Goal: Task Accomplishment & Management: Complete application form

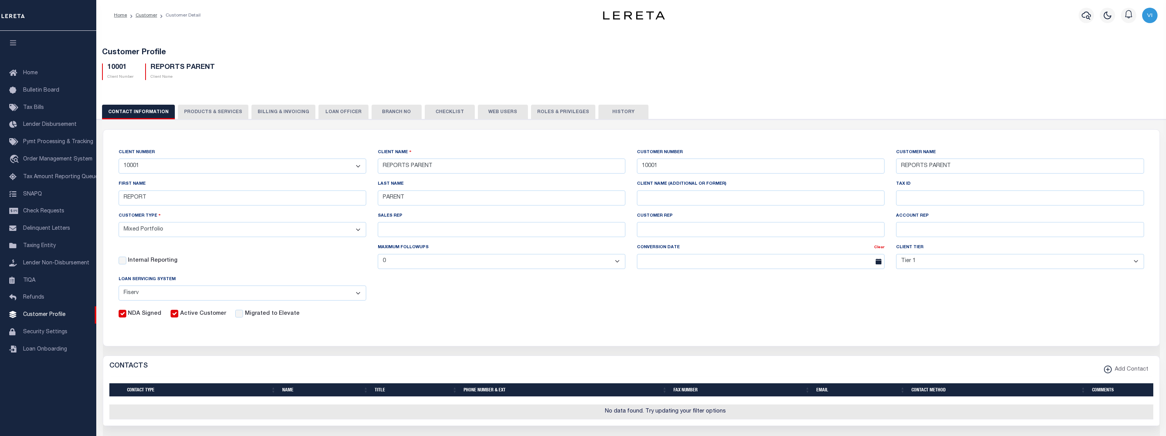
select select "Mixed Portfolio"
select select "Tier 1"
select select "FIS"
click at [523, 308] on div "CLIENT NUMBER - Self Parent - 091901 10001 1011 1012 1013 1014 1016 1017 1018 1…" at bounding box center [631, 233] width 1037 height 170
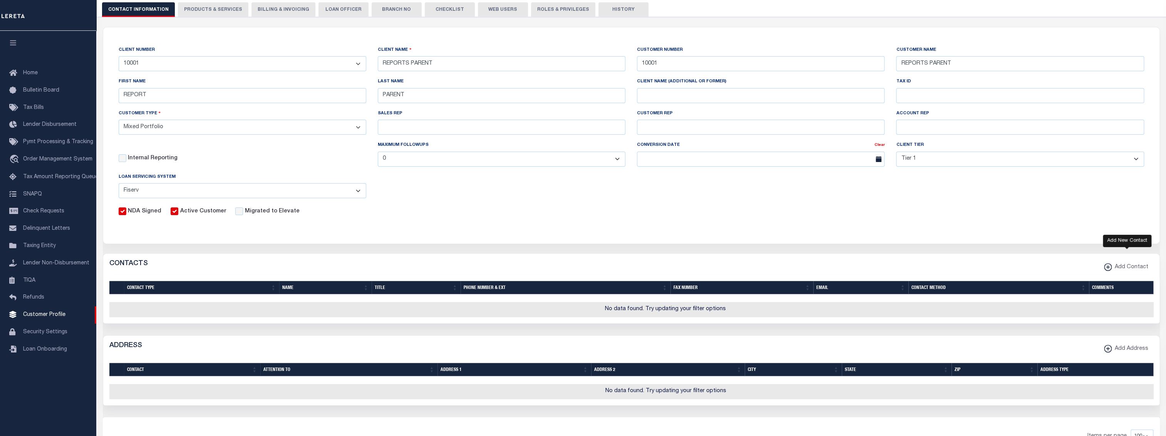
click at [1115, 270] on span "Add Contact" at bounding box center [1130, 267] width 37 height 8
select select
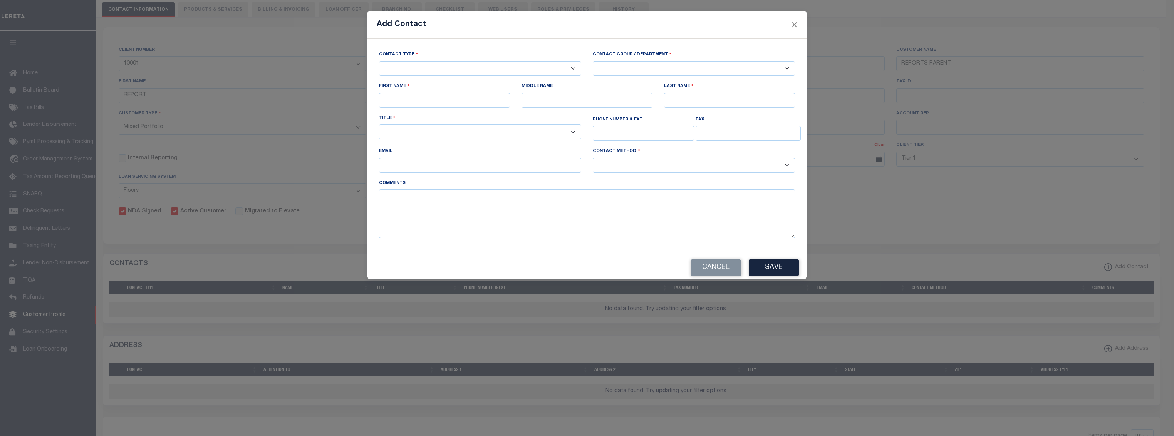
click at [513, 73] on select "-- Select Contact Type -- Primary Secondary" at bounding box center [480, 68] width 202 height 15
select select "1"
click at [379, 61] on select "-- Select Contact Type -- Primary Secondary" at bounding box center [480, 68] width 202 height 15
click at [686, 72] on select "-- Select Contact Group / Department -- Billing Corporate Delinquncy Escrow Ret…" at bounding box center [694, 68] width 202 height 15
select select "4"
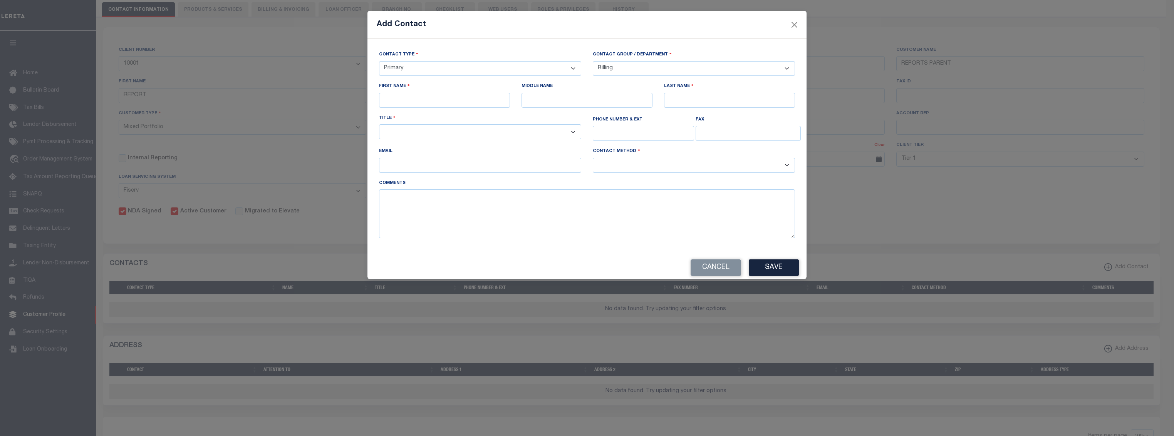
click at [593, 61] on select "-- Select Contact Group / Department -- Billing Corporate Delinquncy Escrow Ret…" at bounding box center [694, 68] width 202 height 15
click at [442, 96] on input "text" at bounding box center [444, 100] width 131 height 15
type input "REPORT"
type input "PARENT"
click at [416, 133] on select "-- Select Title Type -- Accounting Customer Relations Customer Relations Escrow…" at bounding box center [480, 131] width 202 height 15
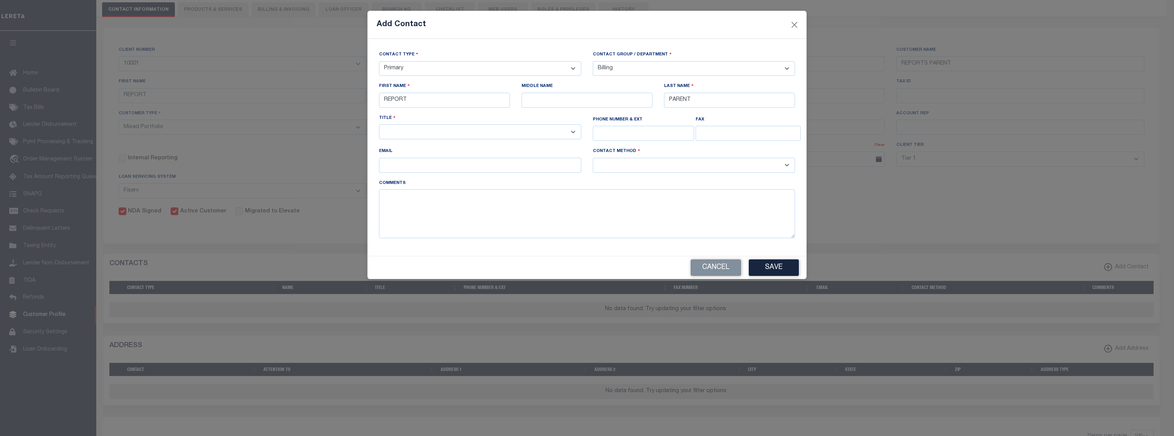
select select "6"
click at [379, 126] on select "-- Select Title Type -- Accounting Customer Relations Customer Relations Escrow…" at bounding box center [480, 131] width 202 height 15
click at [666, 71] on select "-- Select Contact Group / Department -- Billing Corporate Delinquncy Escrow Ret…" at bounding box center [694, 68] width 202 height 15
click at [669, 71] on select "-- Select Contact Group / Department -- Billing Corporate Delinquncy Escrow Ret…" at bounding box center [694, 68] width 202 height 15
click at [669, 161] on select "-- Select Contact Method Type -- Email Fax Phone" at bounding box center [694, 165] width 202 height 15
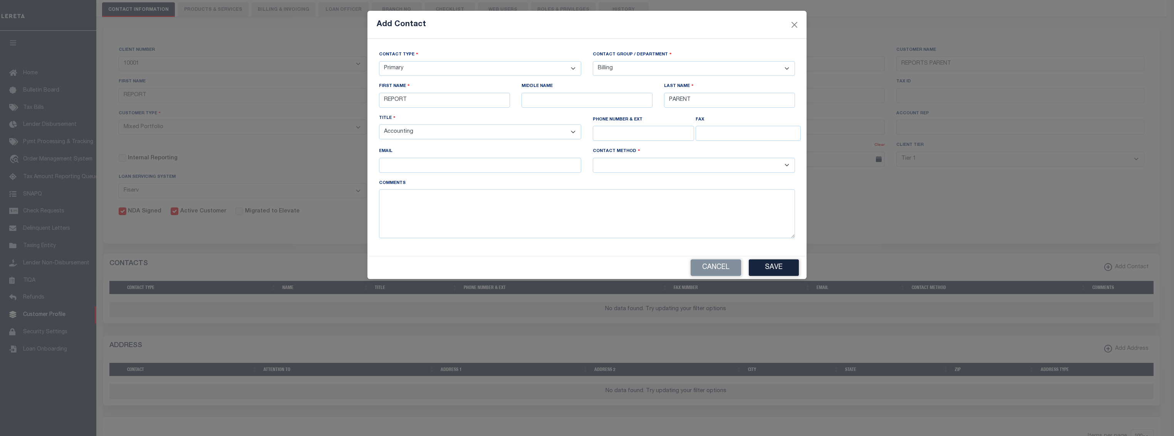
select select "2"
click at [593, 159] on select "-- Select Contact Method Type -- Email Fax Phone" at bounding box center [694, 165] width 202 height 15
click at [794, 275] on button "Save" at bounding box center [774, 268] width 50 height 17
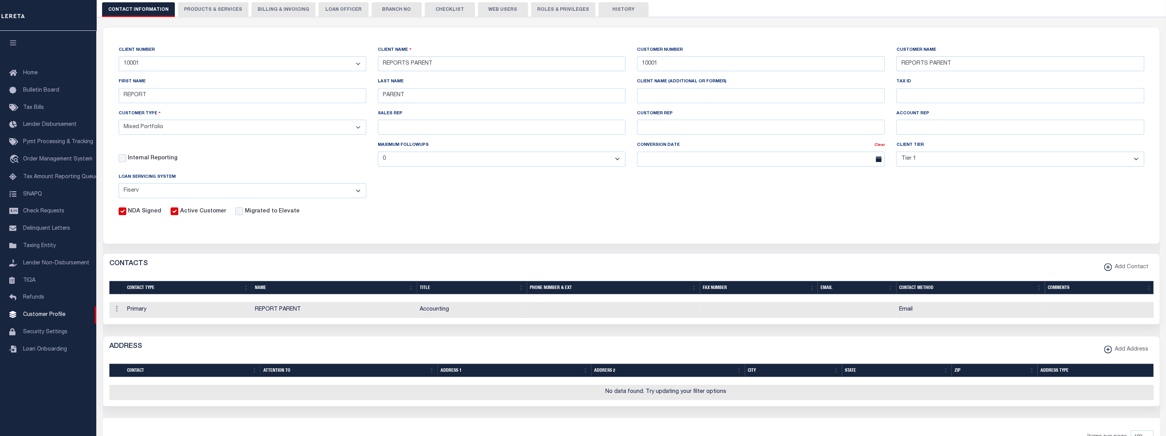
scroll to position [205, 0]
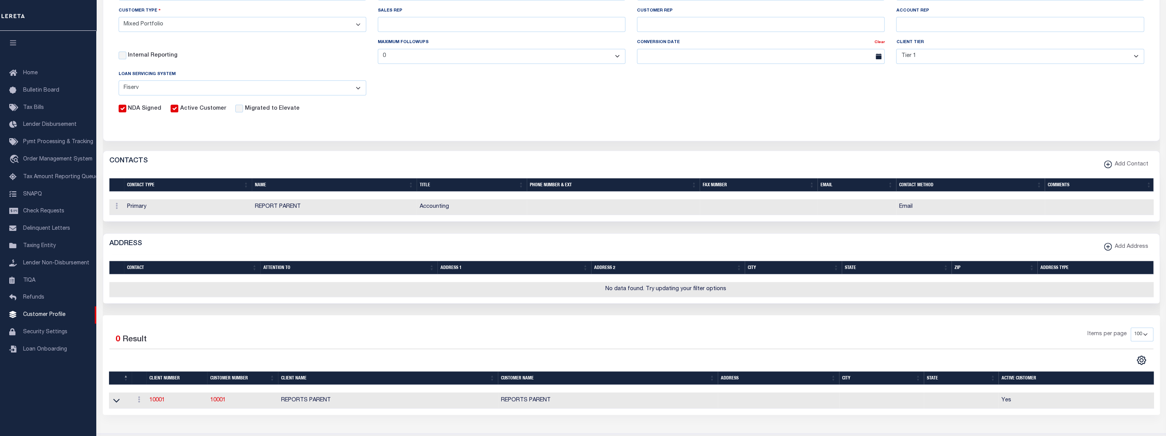
click at [1119, 255] on button "Add Address" at bounding box center [1126, 247] width 54 height 15
select select
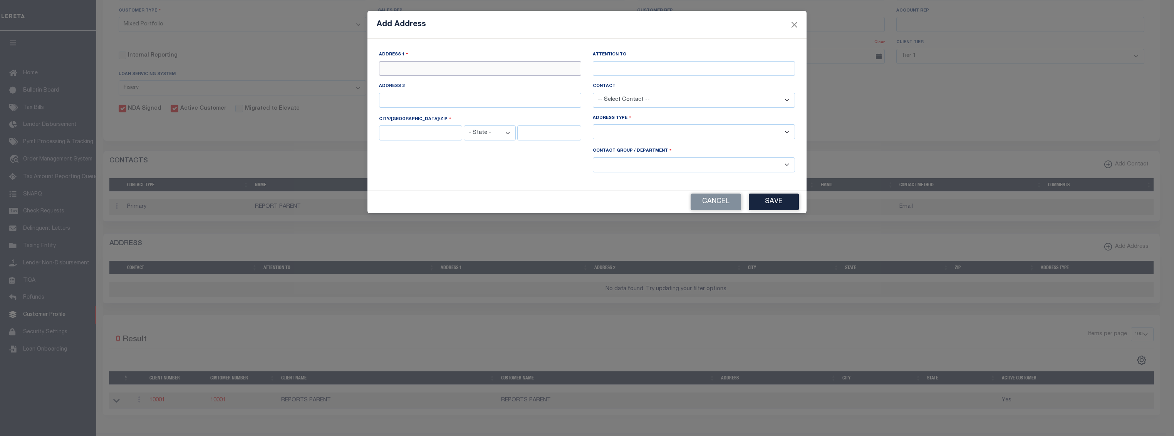
click at [420, 67] on input "text" at bounding box center [480, 68] width 202 height 15
click at [380, 66] on input "text" at bounding box center [480, 68] width 202 height 15
type input "REPORT PARENT"
type input "PARENT REPORT"
click at [407, 132] on input "text" at bounding box center [420, 133] width 83 height 15
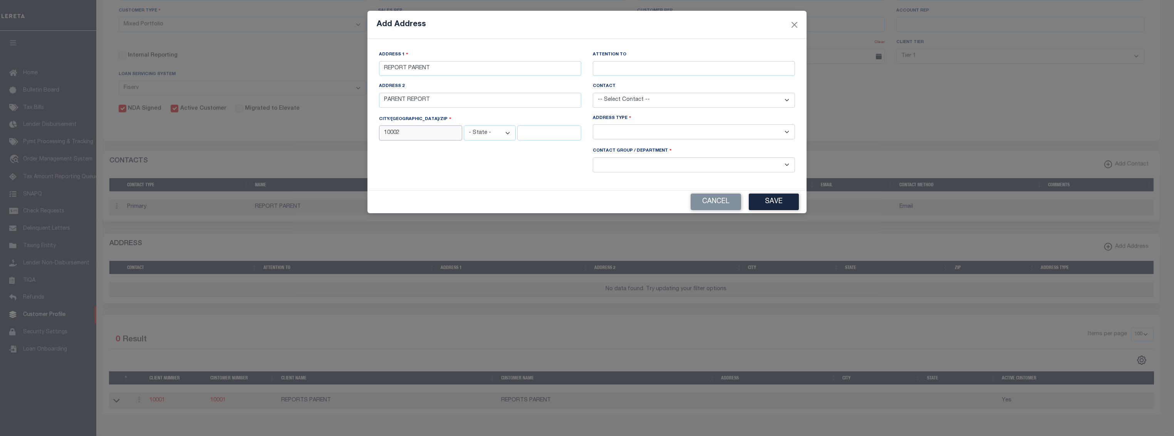
type input "10002"
click at [480, 136] on select "- State - AK AL AR AZ CA CO CT DC DE FL GA GU HI IA ID IL IN KS KY LA MA MD ME …" at bounding box center [490, 133] width 52 height 15
select select "AK"
click at [464, 126] on select "- State - AK AL AR AZ CA CO CT DC DE FL GA GU HI IA ID IL IN KS KY LA MA MD ME …" at bounding box center [490, 133] width 52 height 15
click at [646, 129] on select "-- Select Address Type -- Billing Fedex Overnight Lock Box Mailing Address Phys…" at bounding box center [694, 131] width 202 height 15
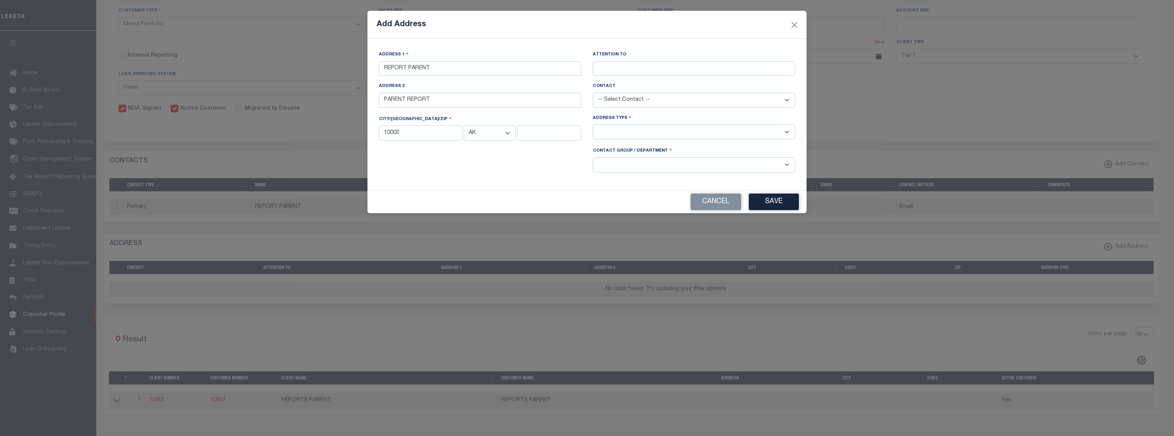
select select "4"
click at [593, 126] on select "-- Select Address Type -- Billing Fedex Overnight Lock Box Mailing Address Phys…" at bounding box center [694, 131] width 202 height 15
click at [625, 168] on select "-- Select Contact Group / Department -- Billing Corporate Delinquncy Escrow Ret…" at bounding box center [694, 165] width 202 height 15
select select "4"
click at [593, 158] on select "-- Select Contact Group / Department -- Billing Corporate Delinquncy Escrow Ret…" at bounding box center [694, 165] width 202 height 15
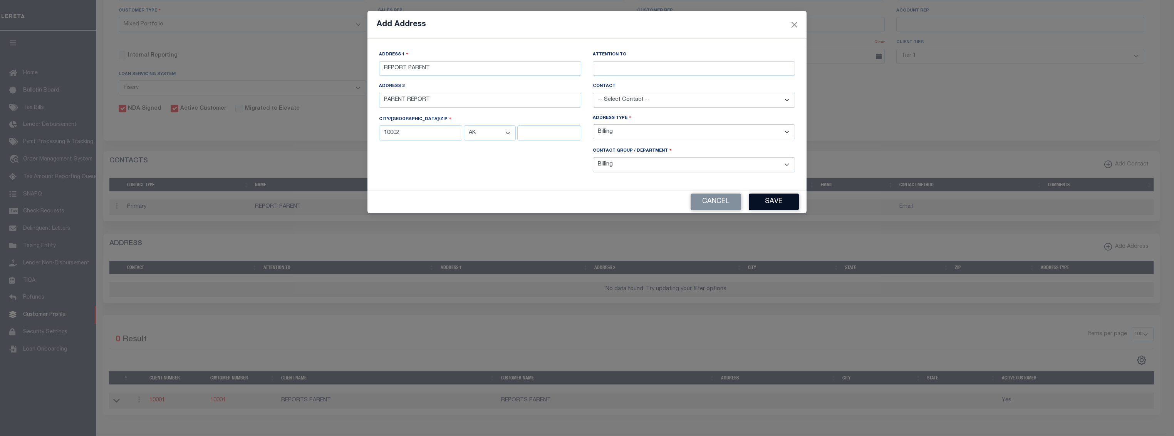
click at [787, 201] on button "Save" at bounding box center [774, 202] width 50 height 17
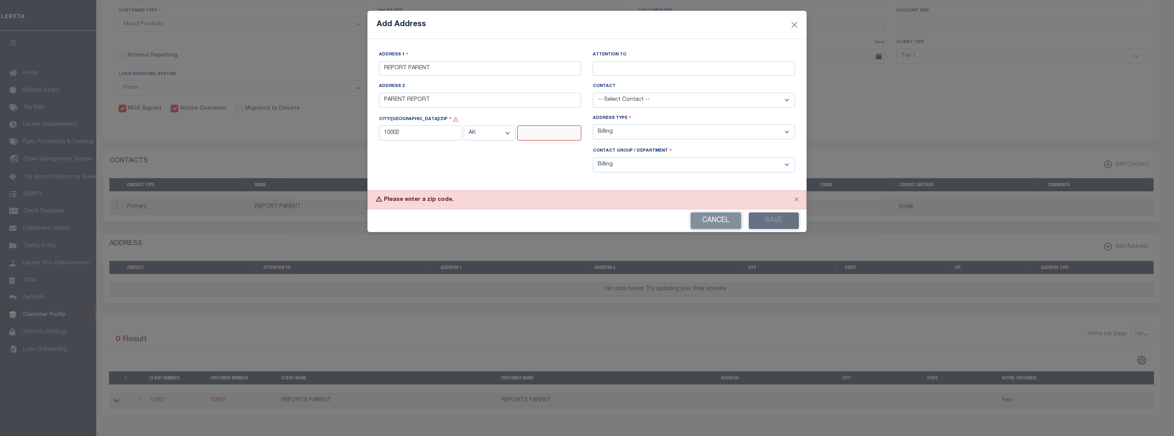
click at [544, 136] on input "text" at bounding box center [549, 133] width 64 height 15
type input "10003"
click at [775, 222] on button "Save" at bounding box center [774, 221] width 50 height 17
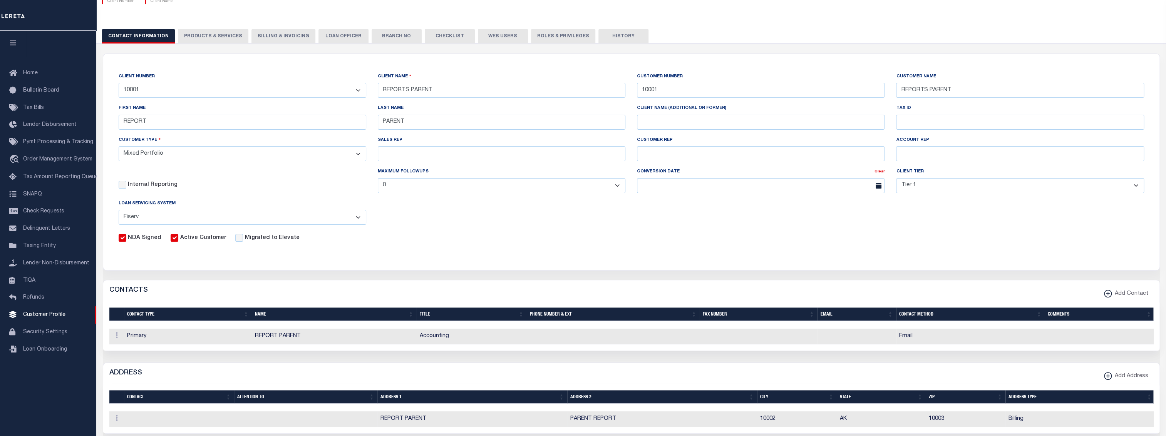
scroll to position [0, 0]
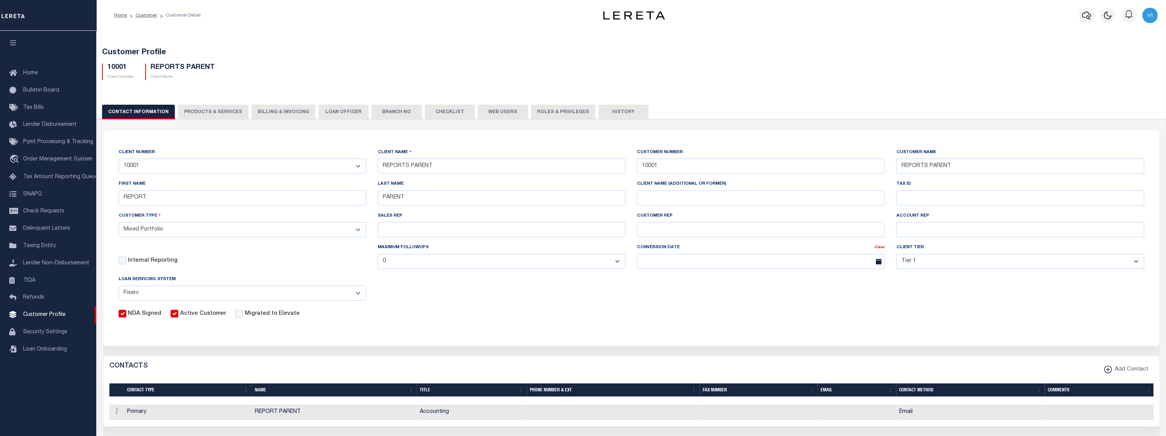
click at [233, 113] on button "PRODUCTS & SERVICES" at bounding box center [213, 112] width 70 height 15
select select "STX"
checkbox input "true"
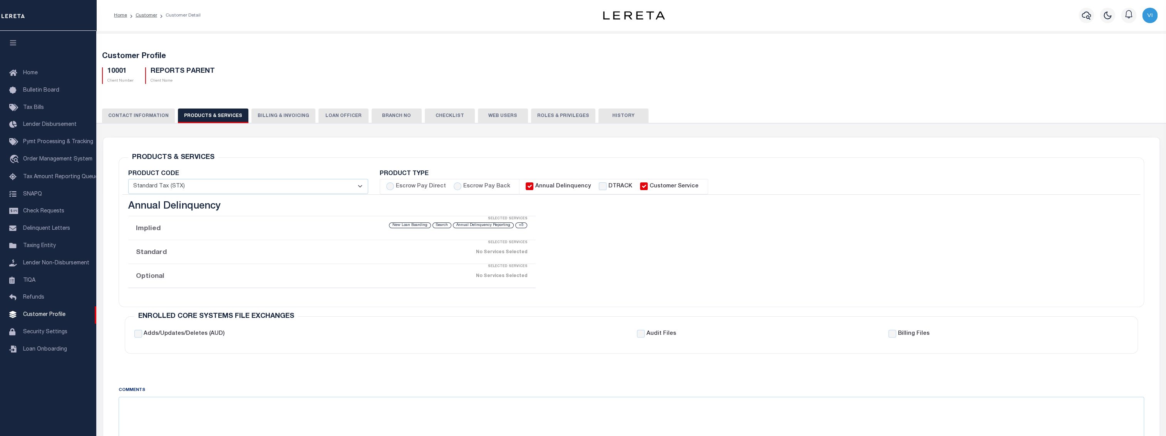
click at [284, 114] on button "Billing & Invoicing" at bounding box center [283, 116] width 64 height 15
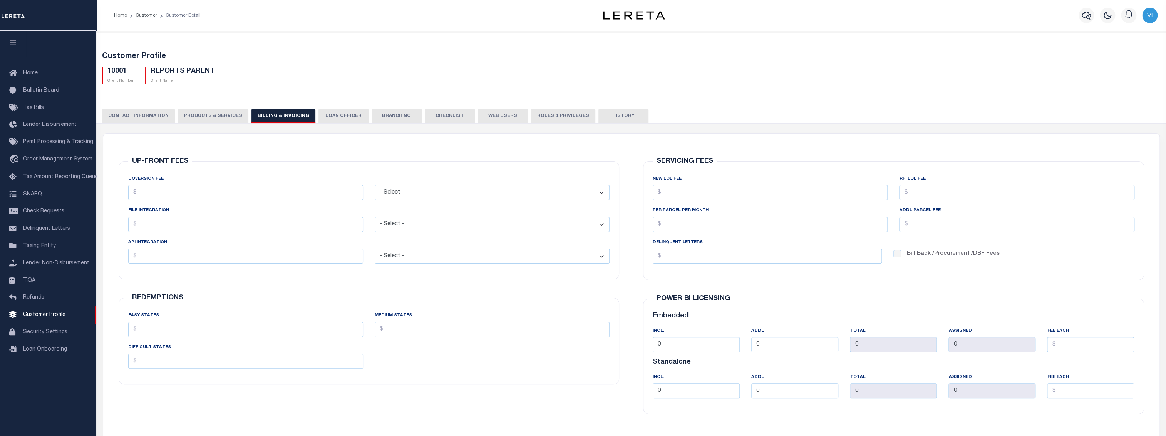
click at [339, 114] on button "LOAN OFFICER" at bounding box center [344, 116] width 50 height 15
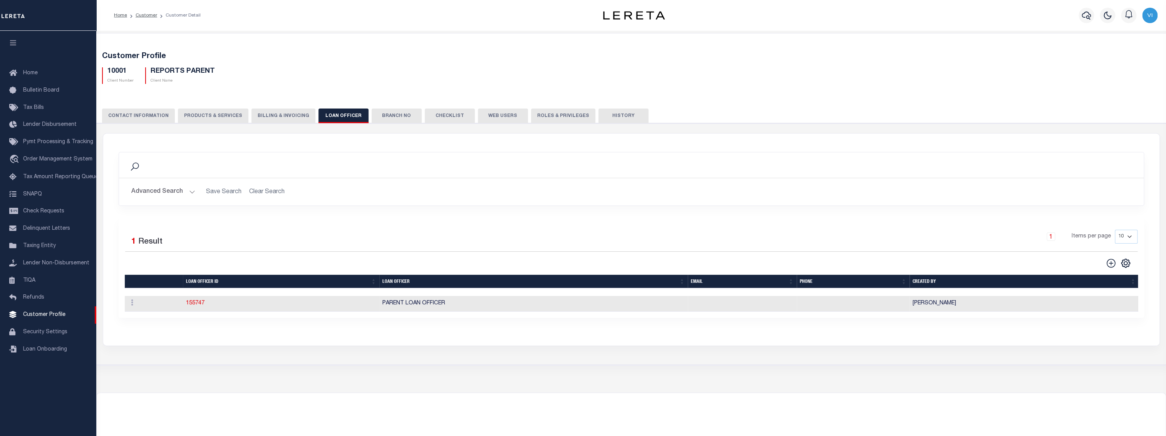
click at [411, 116] on button "Branch No" at bounding box center [397, 116] width 50 height 15
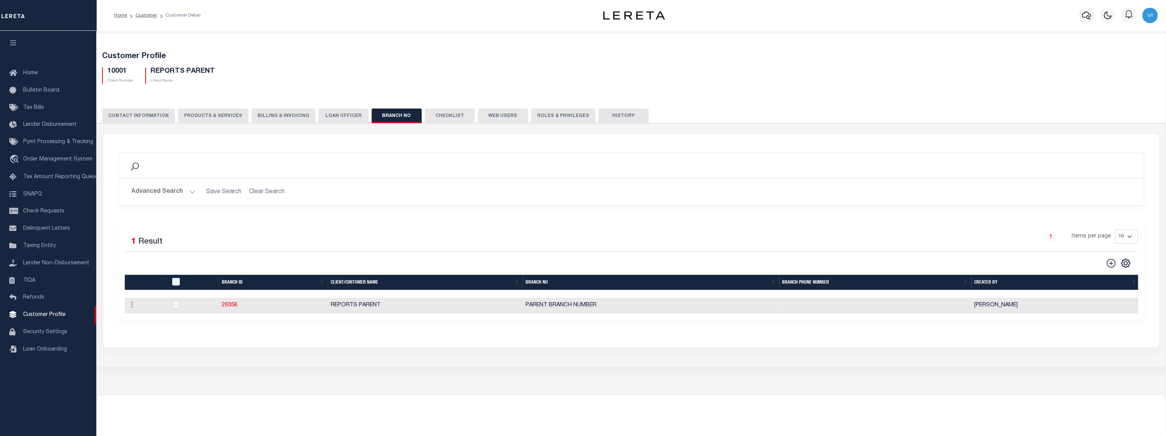
click at [142, 114] on button "CONTACT INFORMATION" at bounding box center [138, 116] width 73 height 15
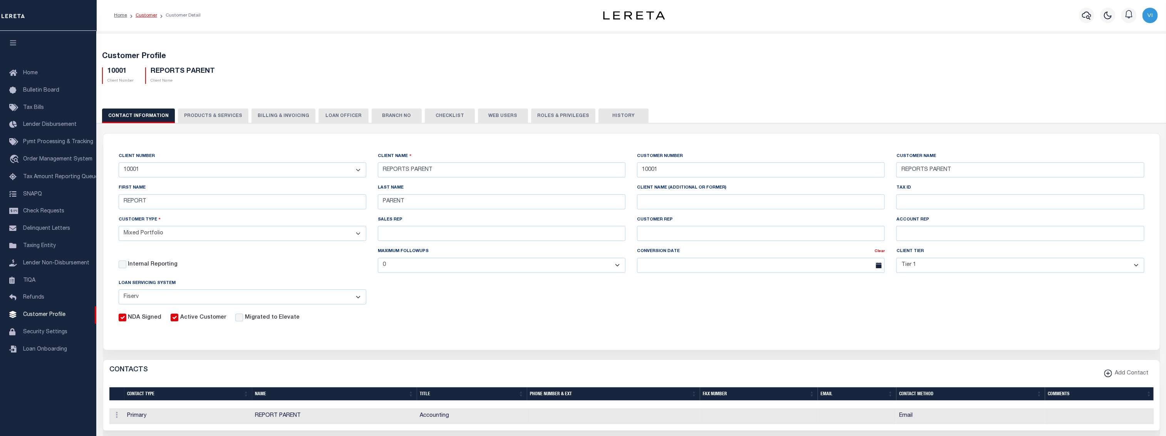
click at [139, 15] on link "Customer" at bounding box center [147, 15] width 22 height 5
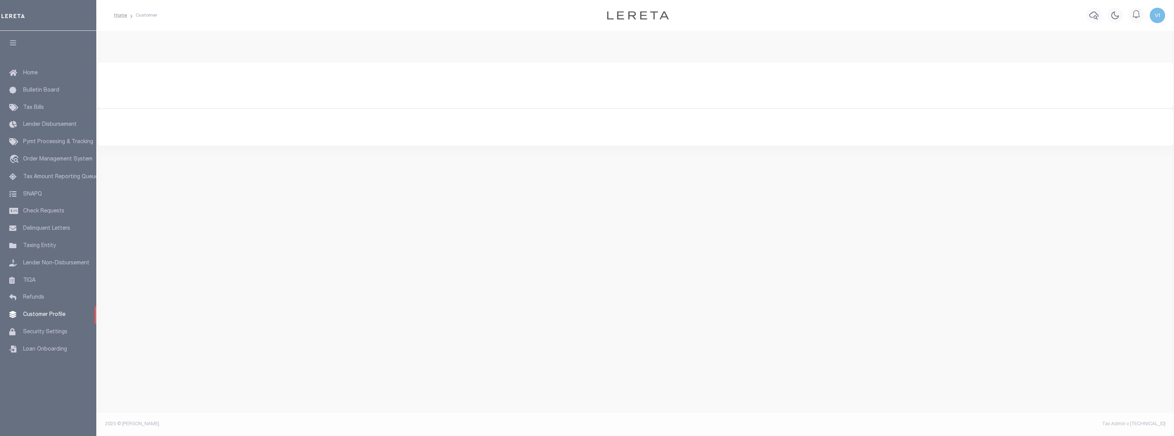
type input "[GEOGRAPHIC_DATA]"
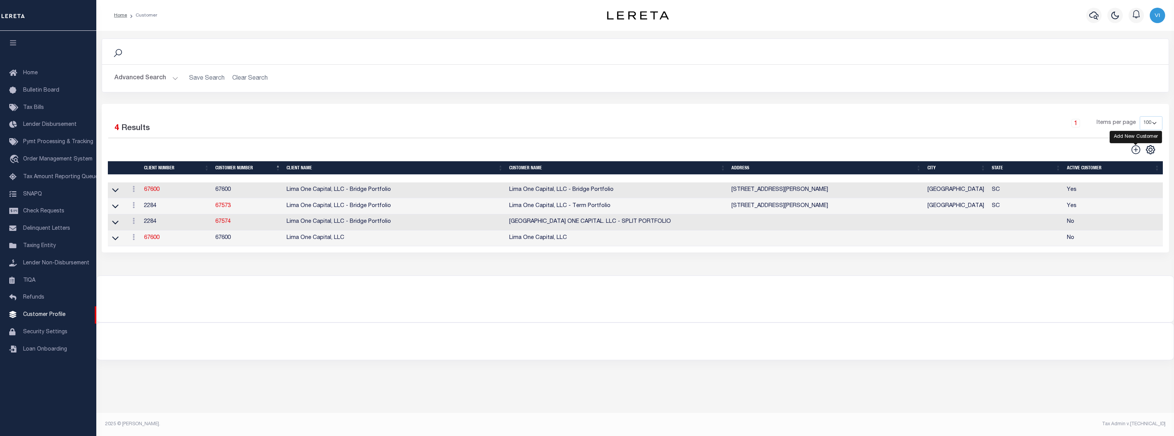
click at [1135, 149] on icon at bounding box center [1136, 150] width 10 height 10
type input "0"
checkbox input "false"
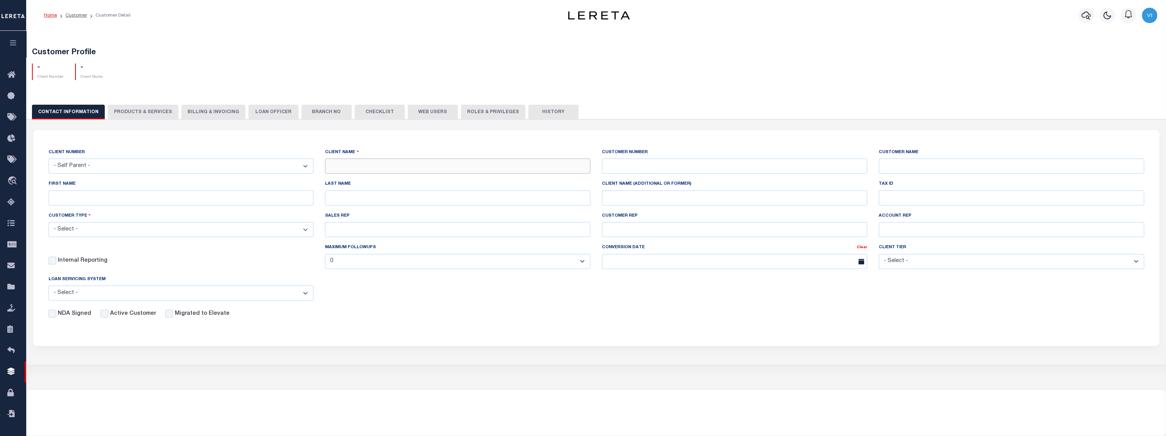
click at [384, 166] on input "text" at bounding box center [457, 166] width 265 height 15
type input "REPORTS PARENT"
type input "10001"
type input "REPORT"
type input "PARENT"
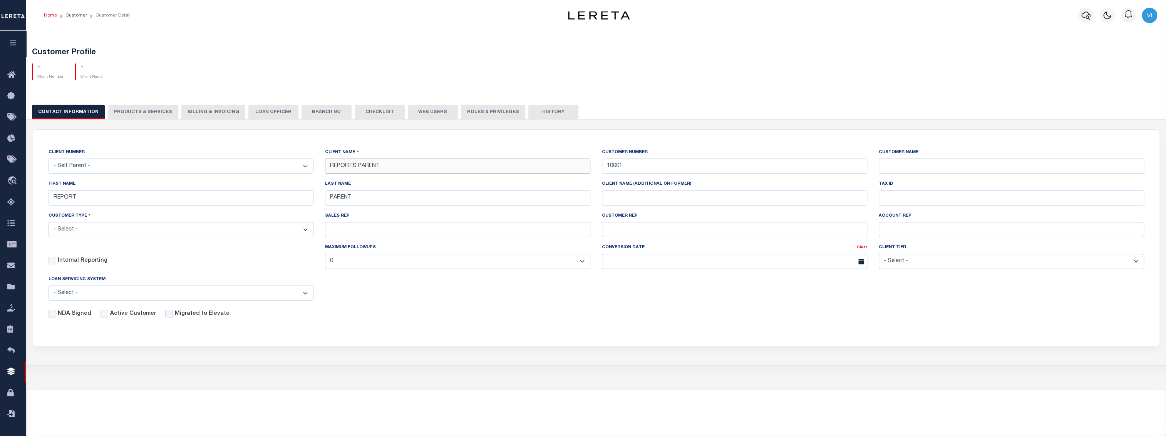
type input "REPORTS PARENT"
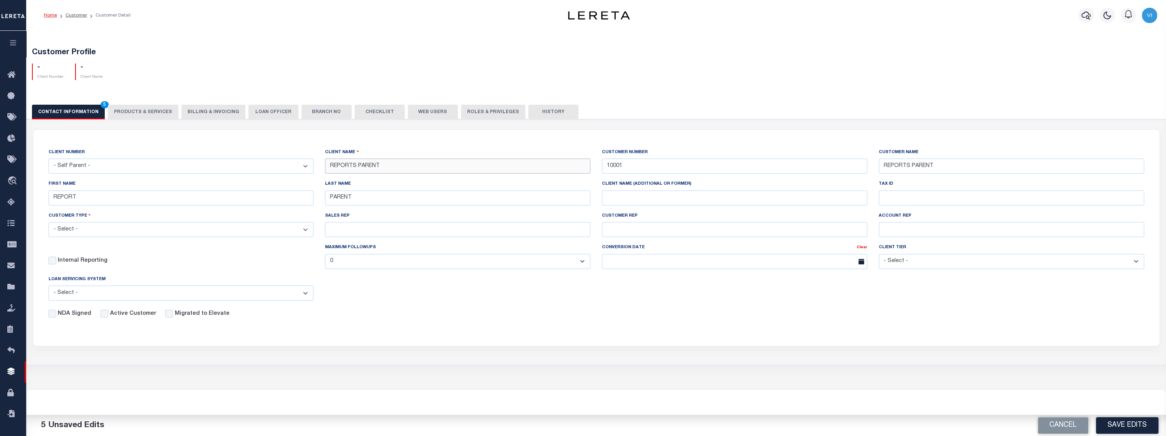
click at [374, 173] on input "REPORTS PARENT" at bounding box center [457, 166] width 265 height 15
type input "REPORTS CHILD"
type input "10002"
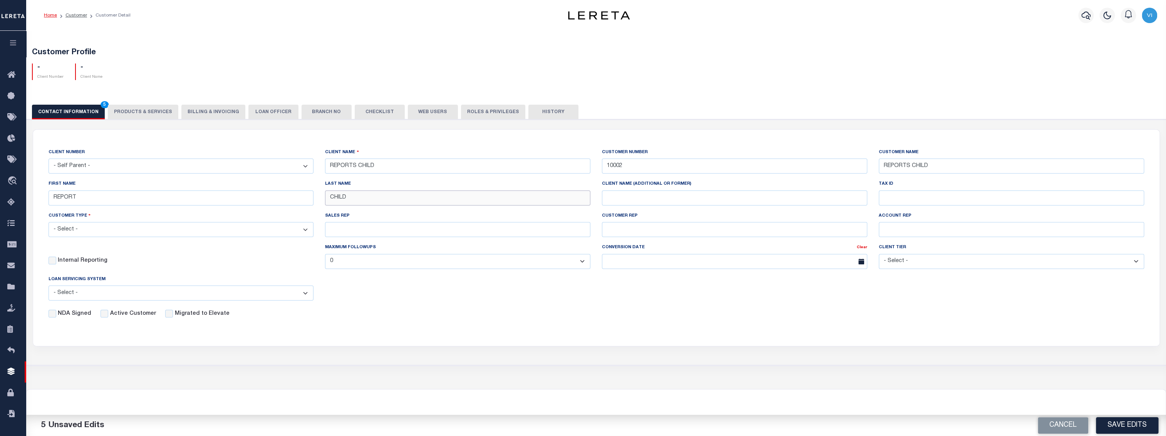
type input "CHILD"
click at [127, 314] on label "Active Customer" at bounding box center [133, 314] width 46 height 8
click at [108, 314] on input "Active Customer" at bounding box center [105, 314] width 8 height 8
checkbox input "true"
click at [49, 314] on input "NDA Signed" at bounding box center [53, 314] width 8 height 8
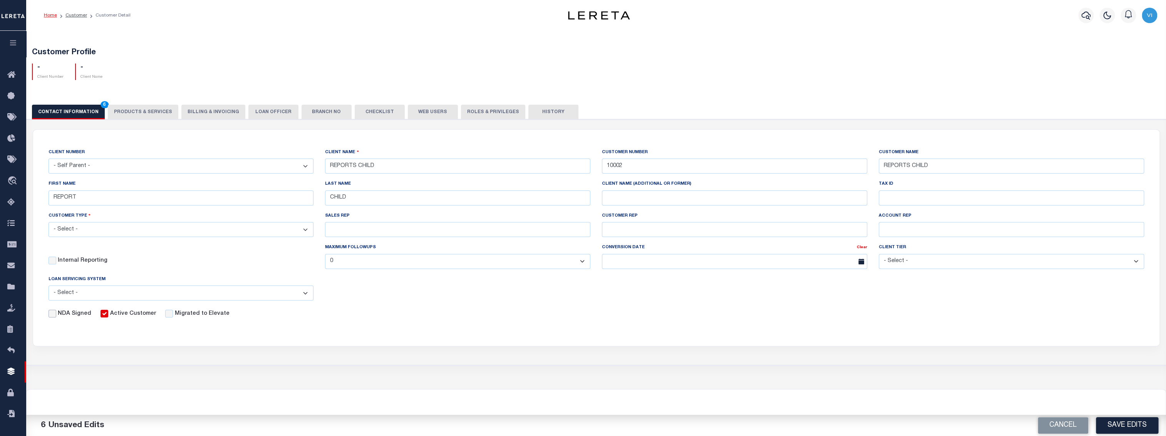
checkbox input "true"
click at [166, 317] on input "Migrated to Elevate" at bounding box center [169, 314] width 8 height 8
checkbox input "true"
click at [178, 297] on select "- Select - Jack Henry Silverlake FICS Fiserv MSP Other" at bounding box center [181, 293] width 265 height 15
select select "FIC"
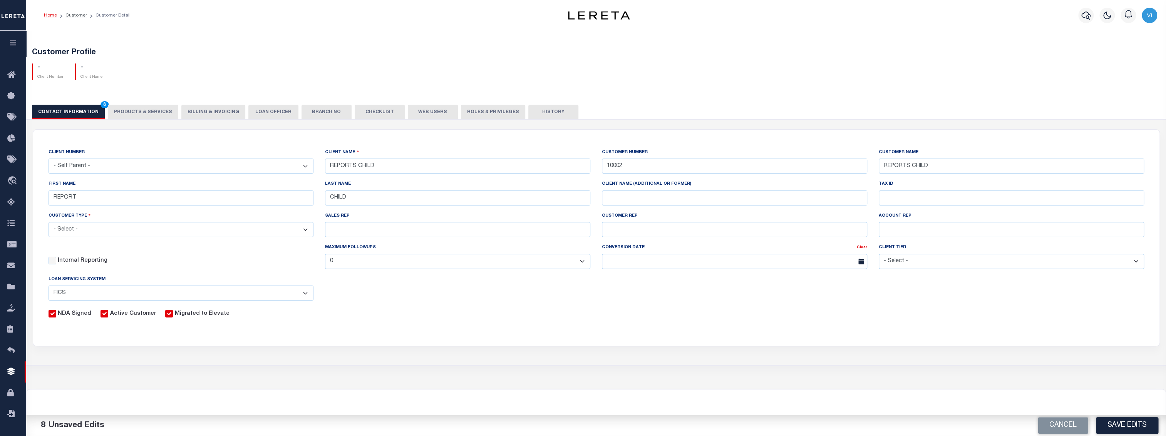
click at [49, 288] on select "- Select - Jack Henry Silverlake FICS Fiserv MSP Other" at bounding box center [181, 293] width 265 height 15
click at [113, 231] on select "- Select - Residential Commercial Mixed Portfolio" at bounding box center [181, 229] width 265 height 15
select select "Mixed Portfolio"
click at [49, 223] on select "- Select - Residential Commercial Mixed Portfolio" at bounding box center [181, 229] width 265 height 15
click at [941, 262] on select "- Select - Tier 1 Tier 2 Tier 3 Tier 4 Top 100" at bounding box center [1011, 261] width 265 height 15
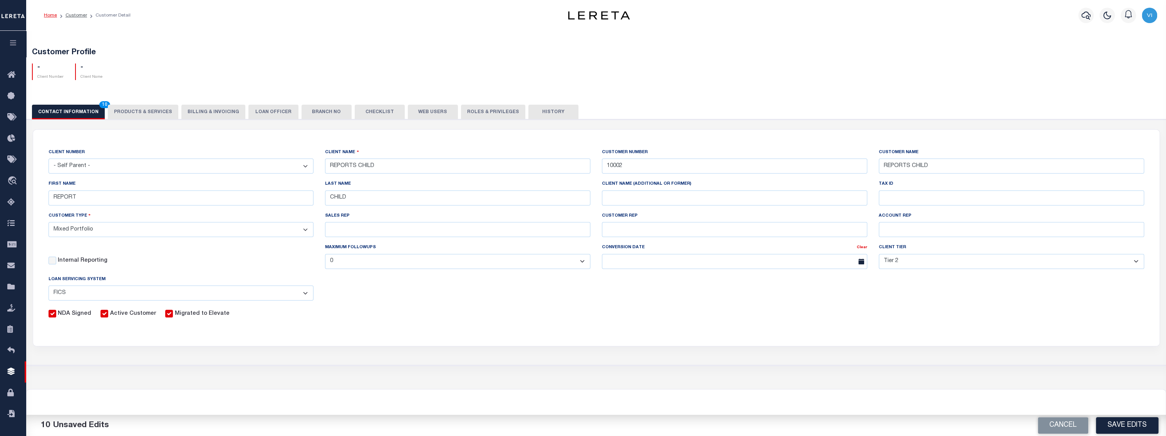
click at [879, 256] on select "- Select - Tier 1 Tier 2 Tier 3 Tier 4 Top 100" at bounding box center [1011, 261] width 265 height 15
click at [934, 262] on select "- Select - Tier 1 Tier 2 Tier 3 Tier 4 Top 100" at bounding box center [1011, 261] width 265 height 15
select select "Tier 1"
click at [879, 256] on select "- Select - Tier 1 Tier 2 Tier 3 Tier 4 Top 100" at bounding box center [1011, 261] width 265 height 15
click at [672, 322] on div "CLIENT NUMBER - Self Parent - 091901 10001 1011 1012 1013 1014 1016 1017 1018 1…" at bounding box center [596, 233] width 1127 height 207
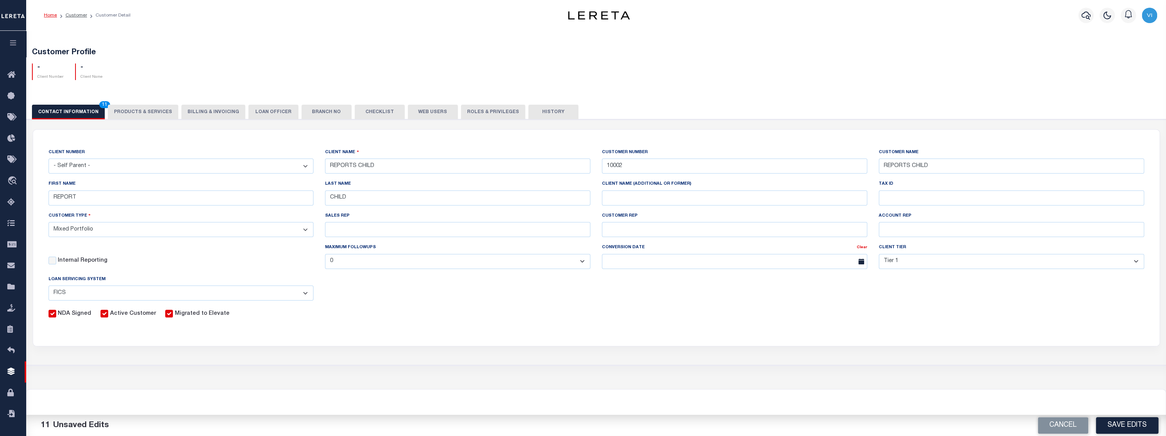
click at [127, 166] on select "- Self Parent - 091901 10001 1011 1012 1013 1014 1016 1017 1018 101814 101862 1…" at bounding box center [181, 166] width 265 height 15
select select "2877"
click at [49, 159] on select "- Self Parent - 091901 10001 1011 1012 1013 1014 1016 1017 1018 101814 101862 1…" at bounding box center [181, 166] width 265 height 15
type input "REPORTS PARENT"
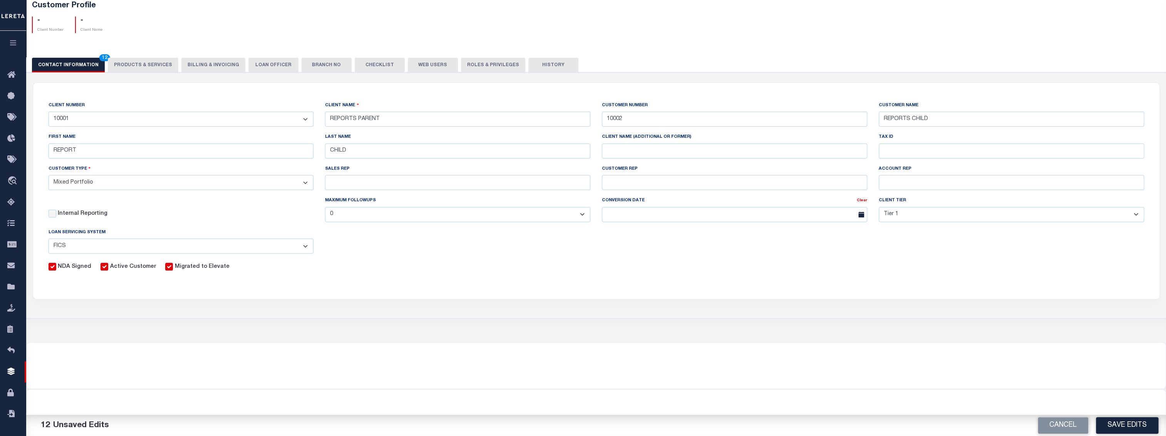
click at [145, 61] on div "CONTACT INFORMATION 12 PRODUCTS & SERVICES PRODUCTS & SERVICES Billing & Invoic…" at bounding box center [596, 65] width 1129 height 14
click at [1122, 429] on button "Save Edits" at bounding box center [1127, 425] width 62 height 17
checkbox input "false"
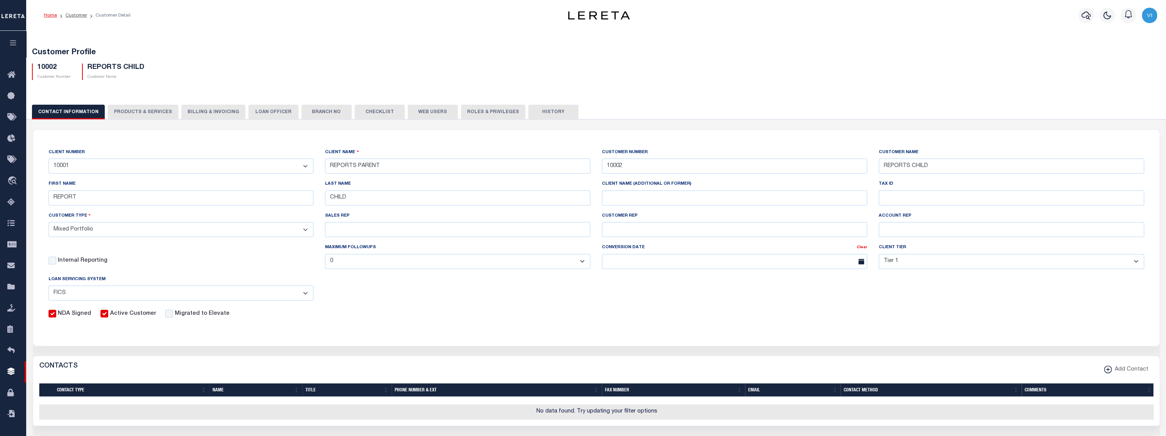
click at [136, 115] on button "PRODUCTS & SERVICES" at bounding box center [143, 112] width 70 height 15
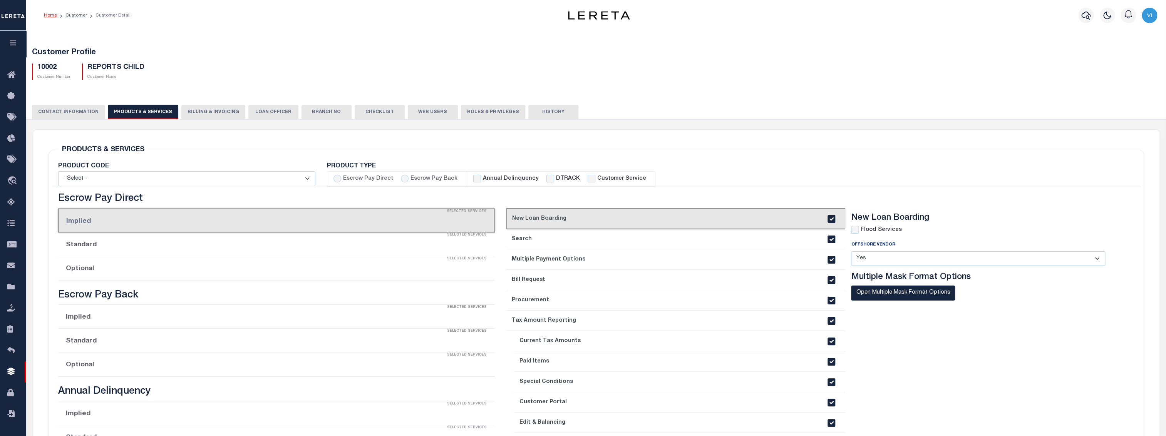
checkbox input "true"
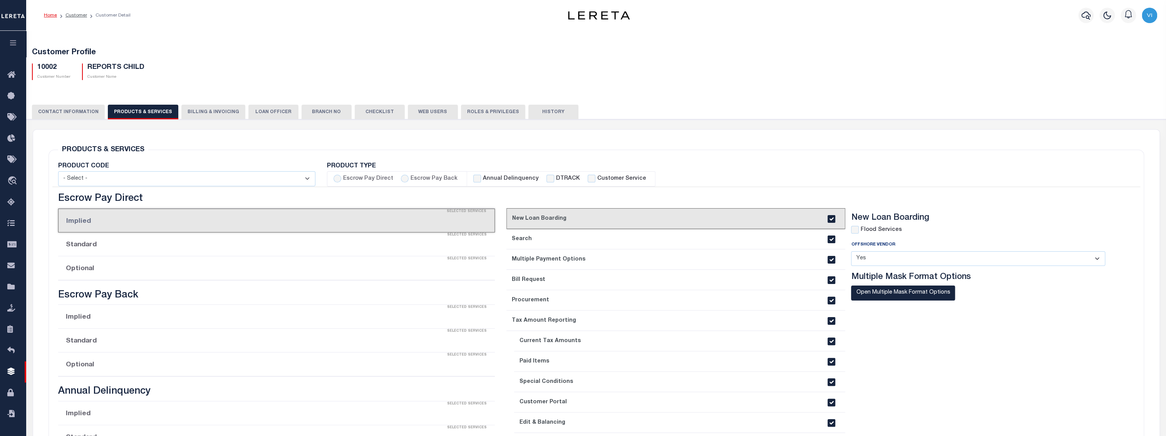
checkbox input "true"
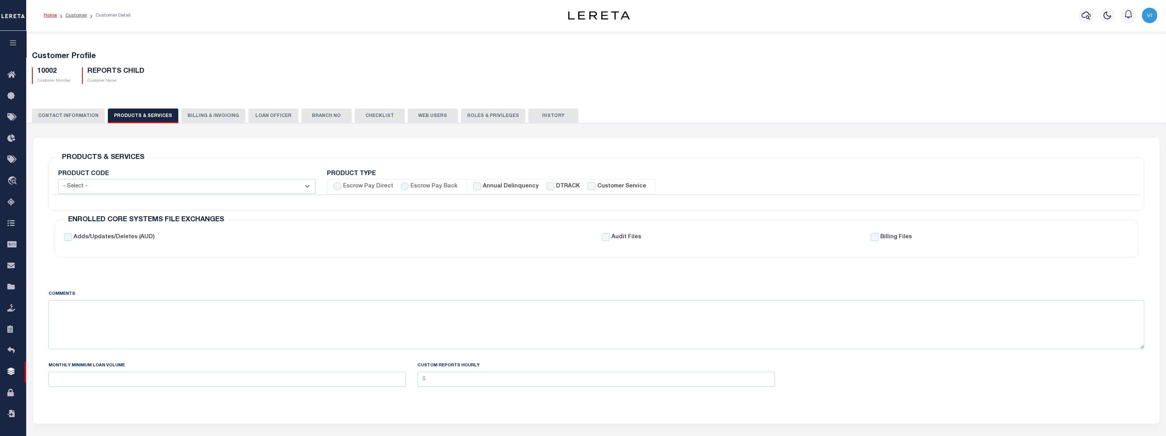
click at [485, 185] on label "Annual Delinquency" at bounding box center [511, 187] width 56 height 8
click at [481, 185] on input "Annual Delinquency" at bounding box center [477, 187] width 8 height 8
checkbox input "true"
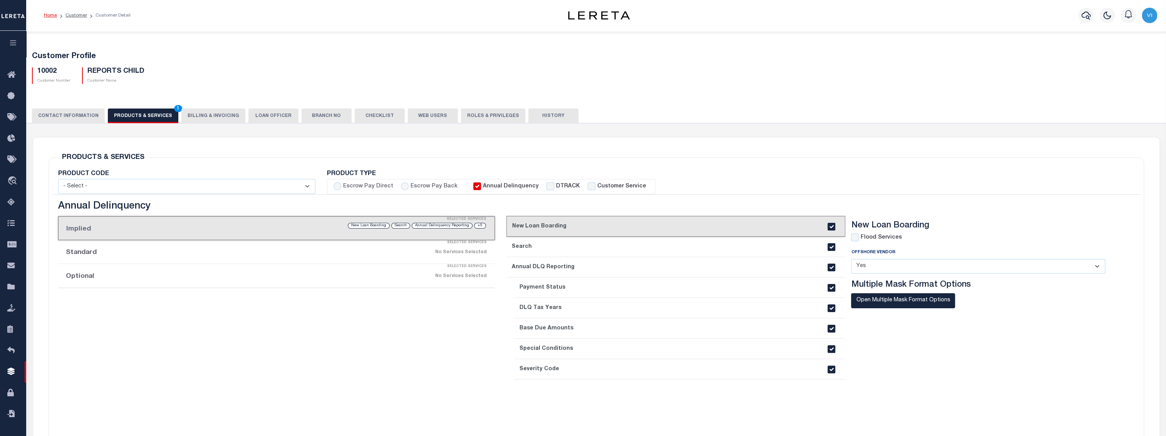
checkbox input "false"
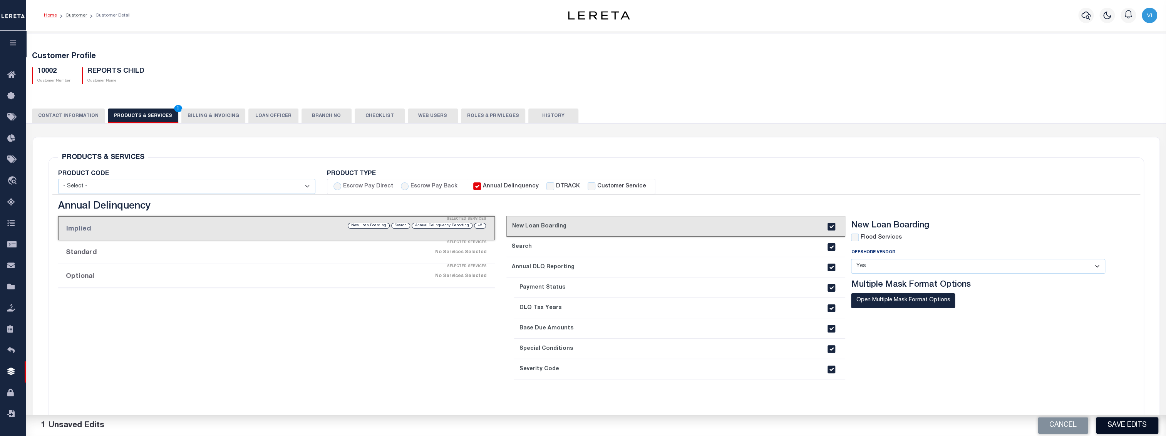
click at [1131, 428] on button "Save Edits" at bounding box center [1127, 425] width 62 height 17
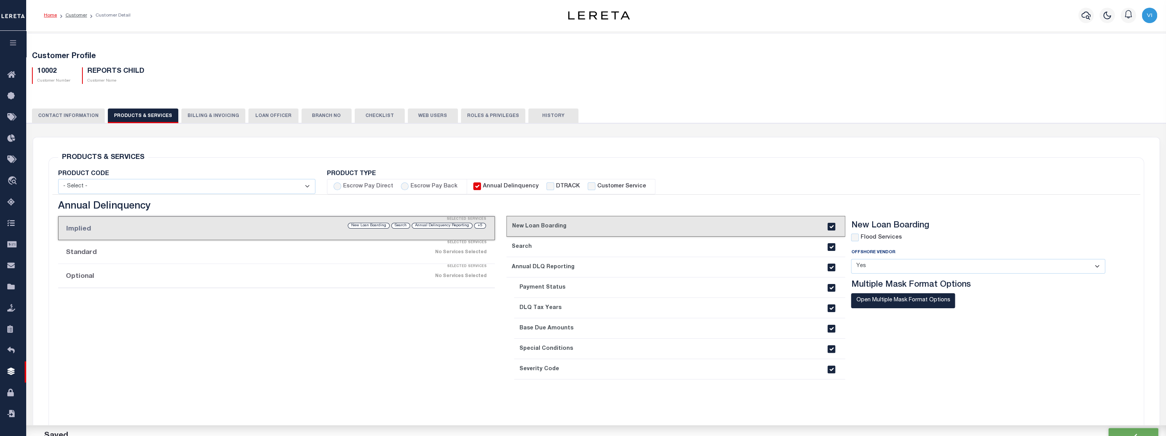
click at [269, 116] on button "LOAN OFFICER" at bounding box center [273, 116] width 50 height 15
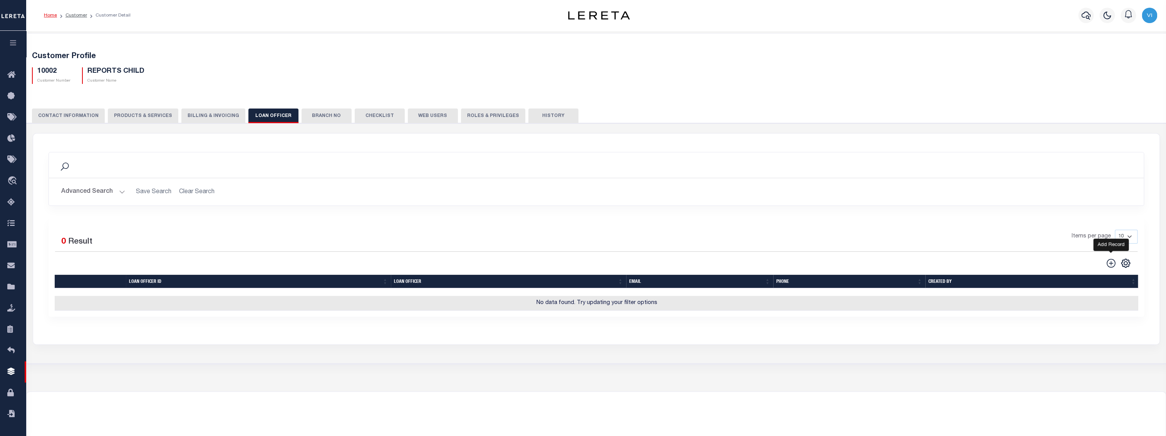
click at [1113, 265] on icon at bounding box center [1111, 263] width 10 height 10
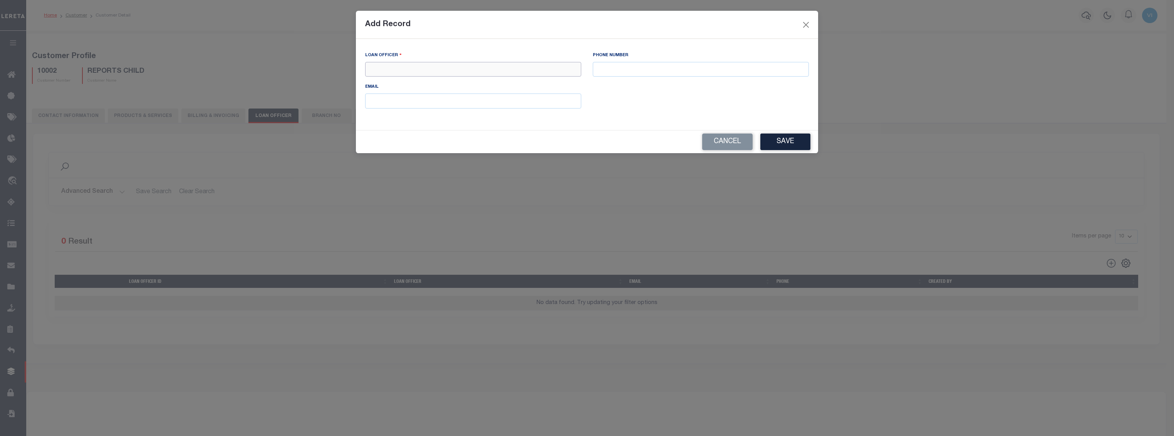
click at [458, 70] on input "text" at bounding box center [473, 69] width 216 height 15
type input "CHILD 1"
click at [790, 146] on button "Save" at bounding box center [785, 142] width 50 height 17
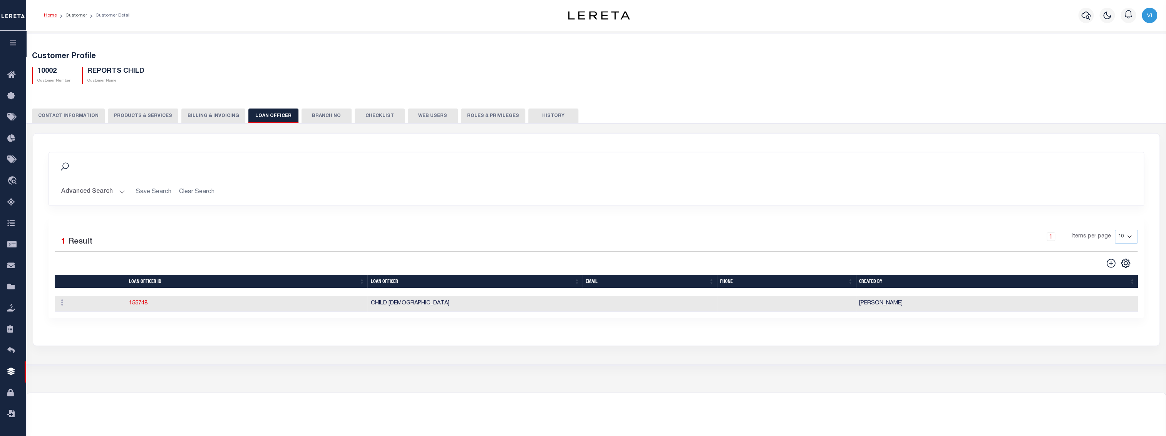
click at [319, 117] on button "Branch No" at bounding box center [327, 116] width 50 height 15
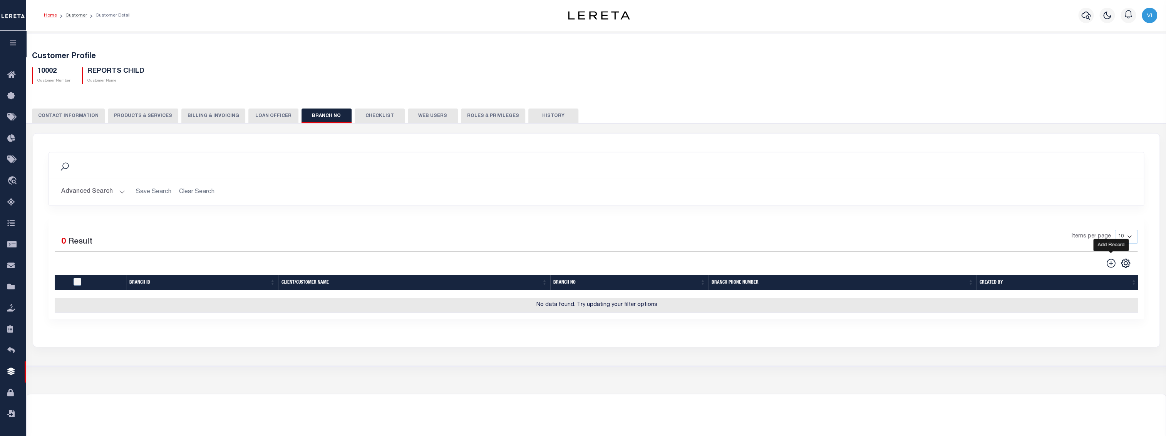
click at [1112, 265] on icon at bounding box center [1111, 263] width 10 height 10
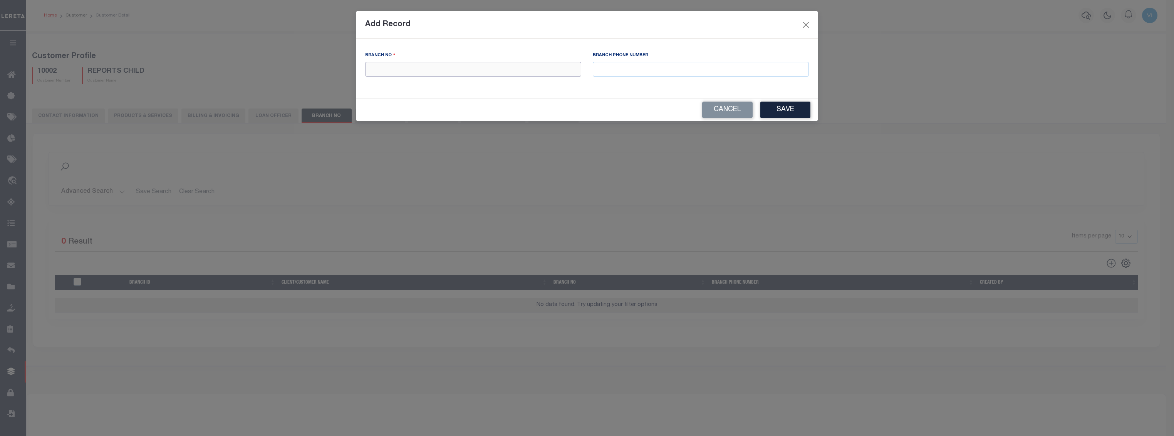
click at [391, 65] on input "text" at bounding box center [473, 69] width 216 height 15
type input "CHILD 2"
click at [782, 109] on button "Save" at bounding box center [785, 110] width 50 height 17
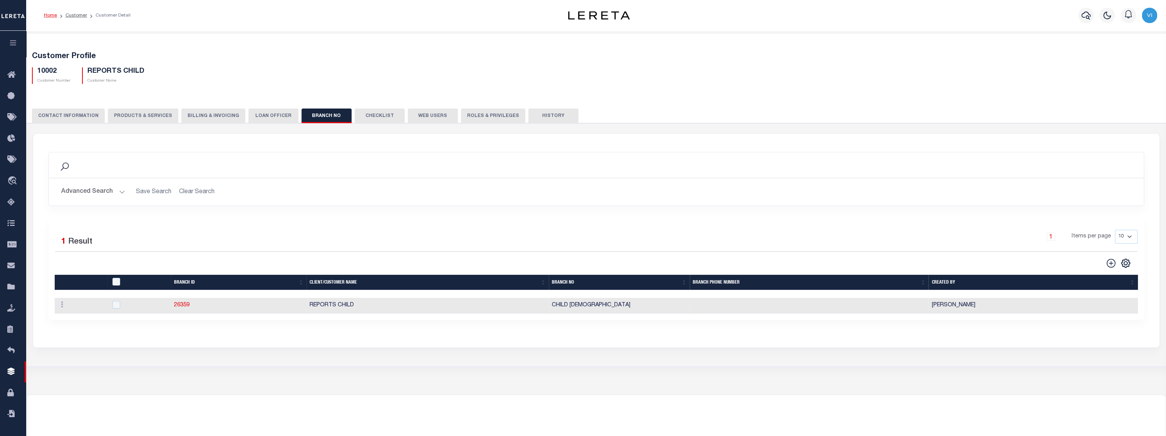
click at [58, 119] on button "CONTACT INFORMATION" at bounding box center [68, 116] width 73 height 15
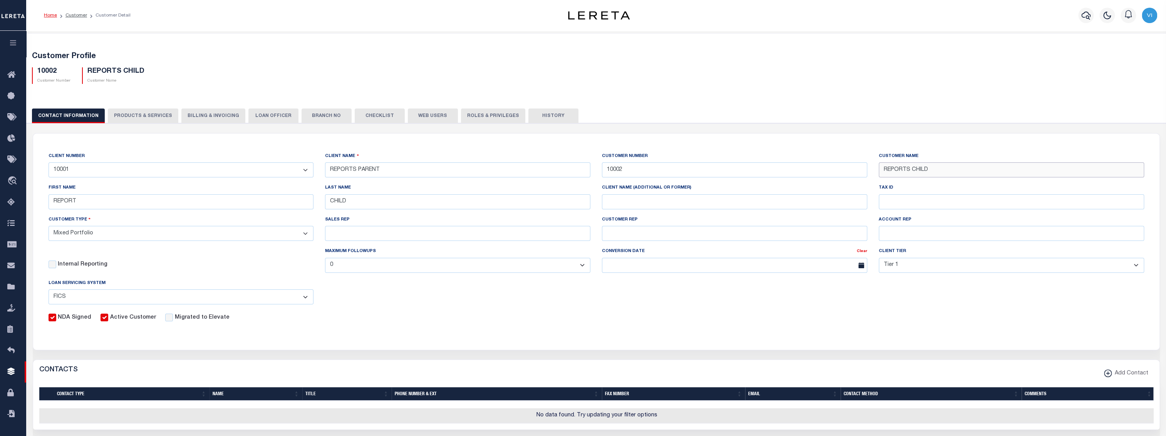
click at [992, 169] on input "REPORTS CHILD" at bounding box center [1011, 170] width 265 height 15
type input "REPORTS CHILD1"
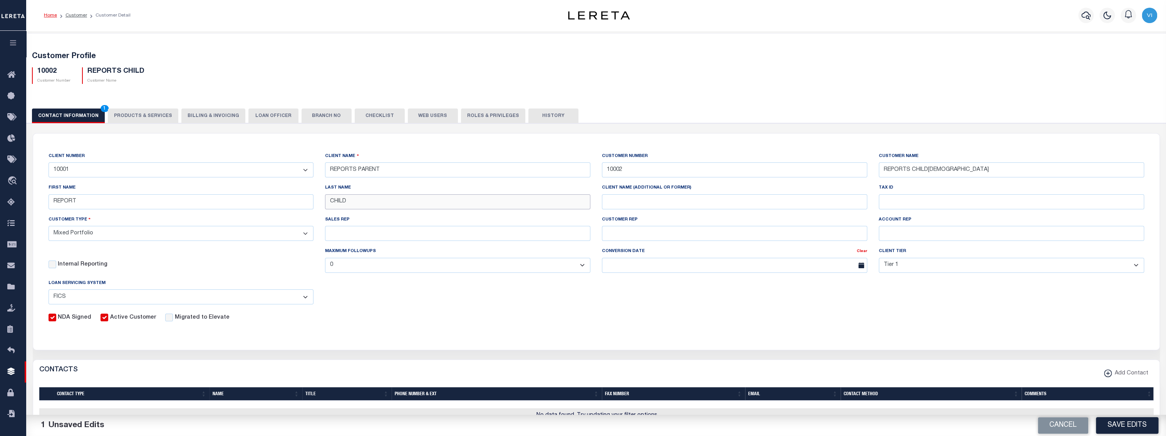
click at [407, 201] on input "CHILD" at bounding box center [457, 201] width 265 height 15
type input "CHILD1"
click at [1114, 429] on button "Save Edits" at bounding box center [1127, 425] width 62 height 17
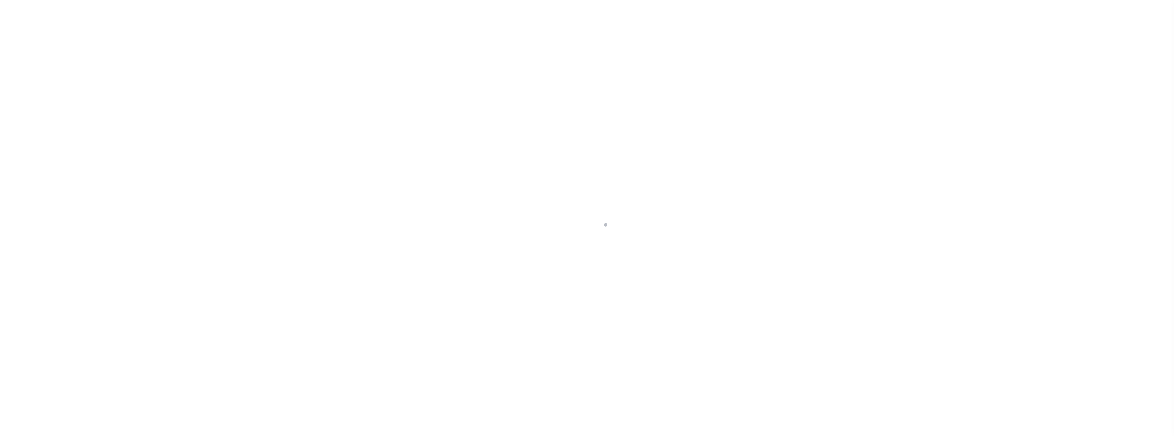
select select "2877"
select select "Mixed Portfolio"
select select "Tier 1"
select select "FIC"
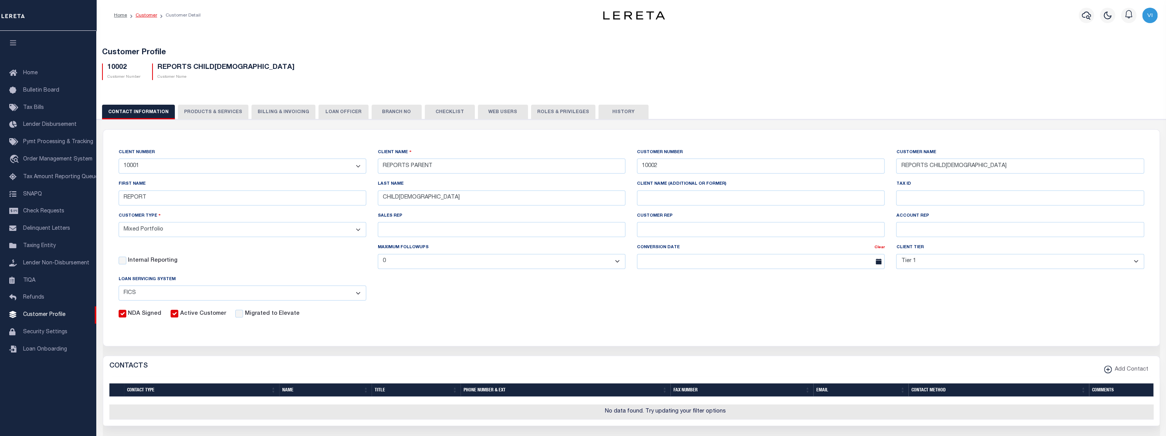
click at [146, 15] on link "Customer" at bounding box center [147, 15] width 22 height 5
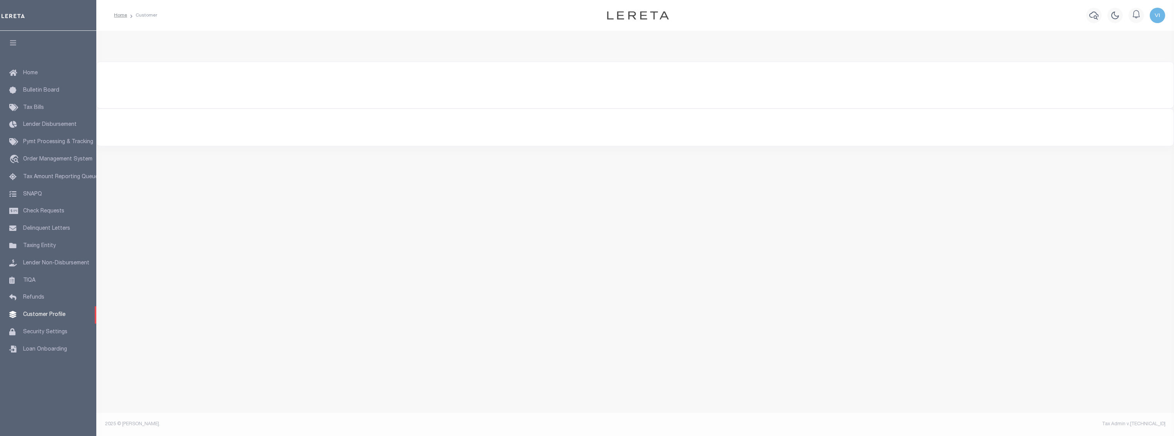
type input "LIMA"
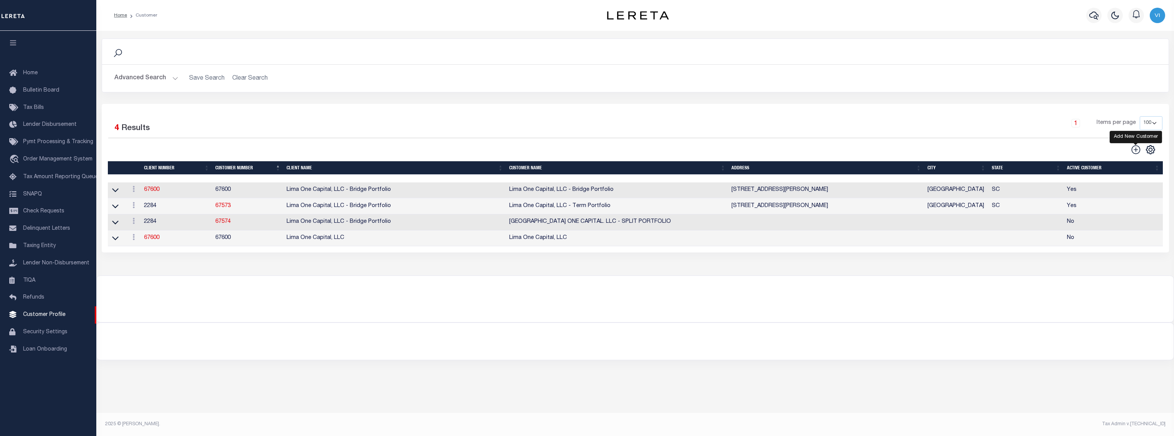
click at [1136, 148] on icon at bounding box center [1135, 149] width 9 height 9
type input "0"
checkbox input "false"
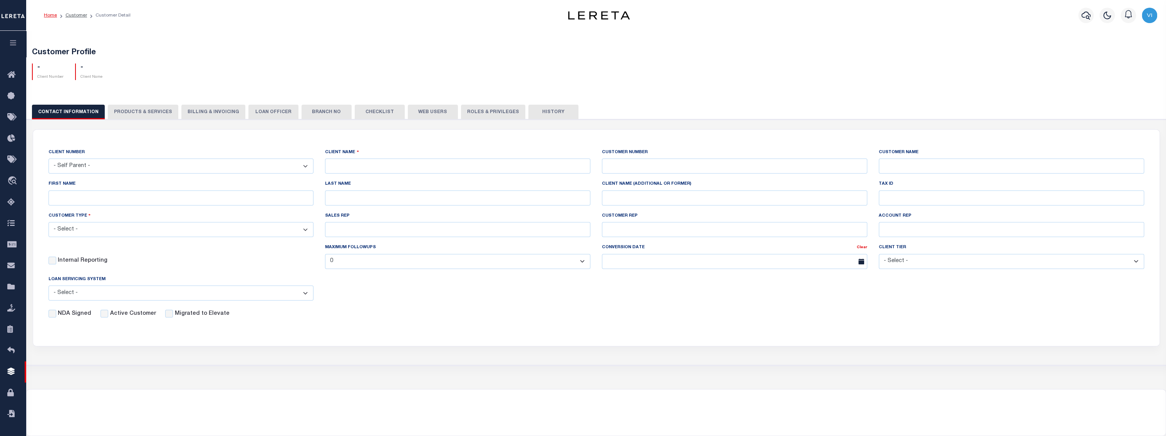
click at [185, 167] on select "- Self Parent - 091901 10001 1011 1012 1013 1014 1016 1017 1018 101814 101862 1…" at bounding box center [181, 166] width 265 height 15
select select "2877"
click at [49, 159] on select "- Self Parent - 091901 10001 1011 1012 1013 1014 1016 1017 1018 101814 101862 1…" at bounding box center [181, 166] width 265 height 15
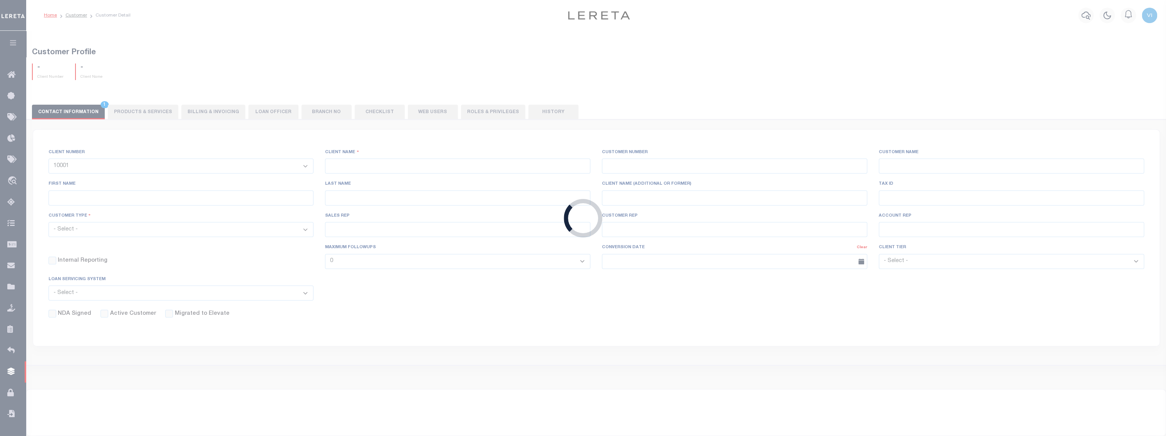
type input "REPORTS PARENT"
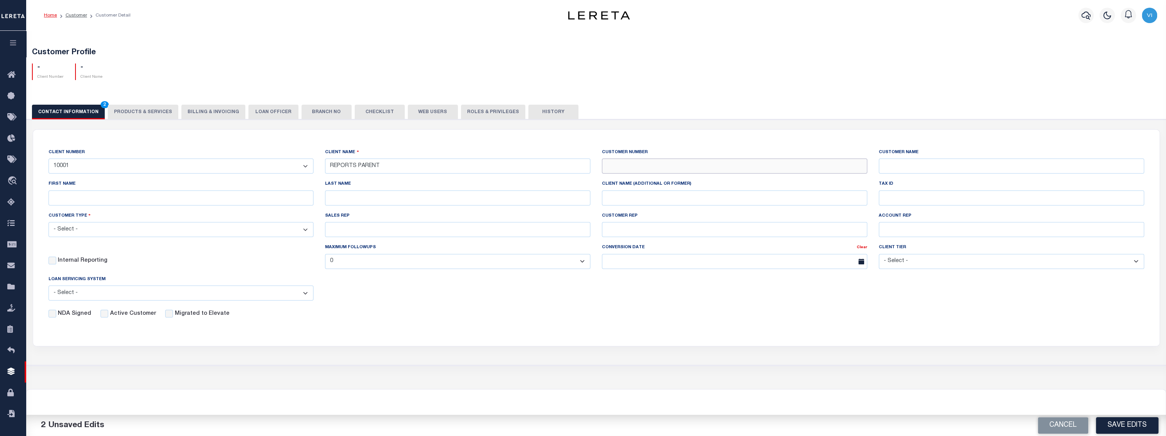
click at [679, 164] on input "text" at bounding box center [734, 166] width 265 height 15
type input "10002"
type input "REPORTS CHILD"
type input "REPORT"
type input "CHILD"
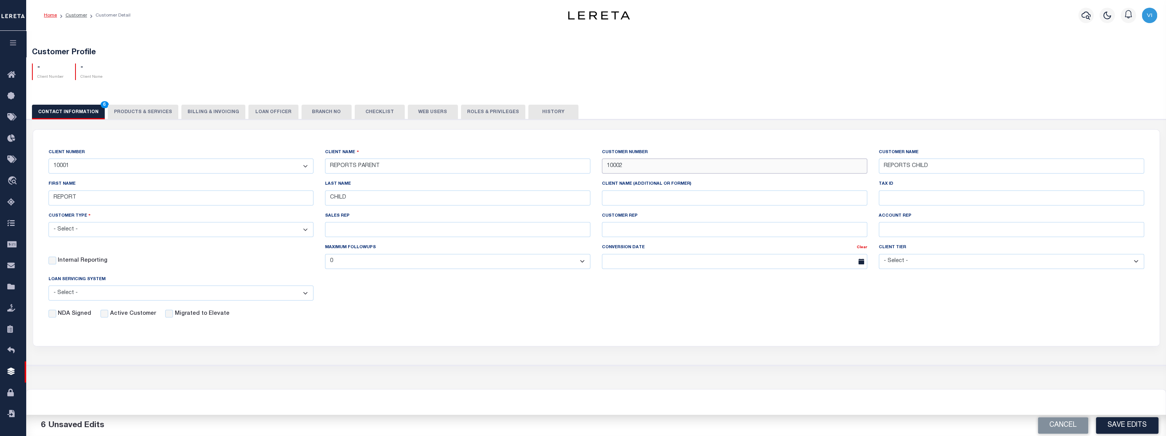
drag, startPoint x: 617, startPoint y: 164, endPoint x: 642, endPoint y: 166, distance: 24.8
click at [642, 166] on input "10002" at bounding box center [734, 166] width 265 height 15
click at [635, 166] on input "10002" at bounding box center [734, 166] width 265 height 15
type input "10003"
type input "REPORTS CHILD2"
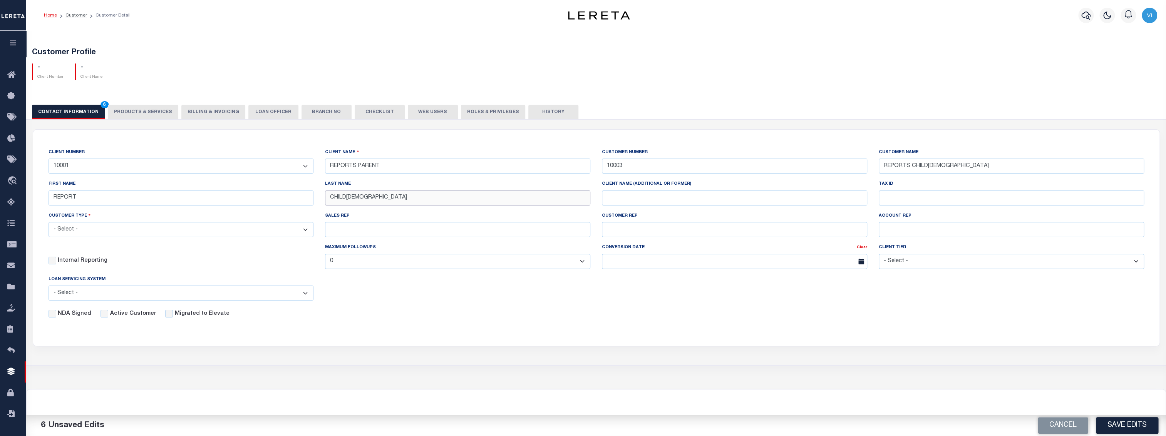
type input "CHILD2"
click at [53, 316] on input "NDA Signed" at bounding box center [53, 314] width 8 height 8
checkbox input "true"
click at [110, 315] on label "Active Customer" at bounding box center [133, 314] width 46 height 8
click at [108, 315] on input "Active Customer" at bounding box center [105, 314] width 8 height 8
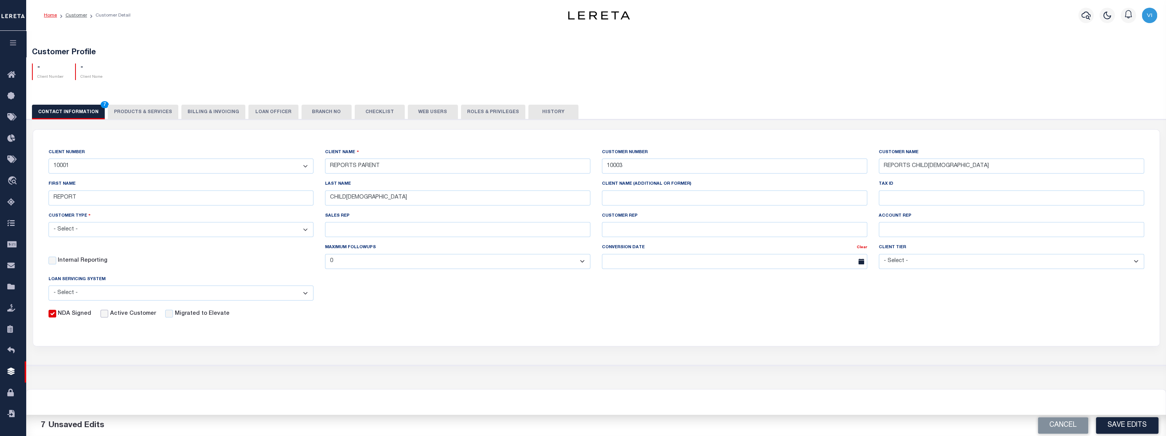
checkbox input "true"
click at [181, 316] on label "Migrated to Elevate" at bounding box center [202, 314] width 55 height 8
click at [173, 316] on input "Migrated to Elevate" at bounding box center [169, 314] width 8 height 8
checkbox input "true"
click at [81, 263] on label "Internal Reporting" at bounding box center [83, 261] width 50 height 8
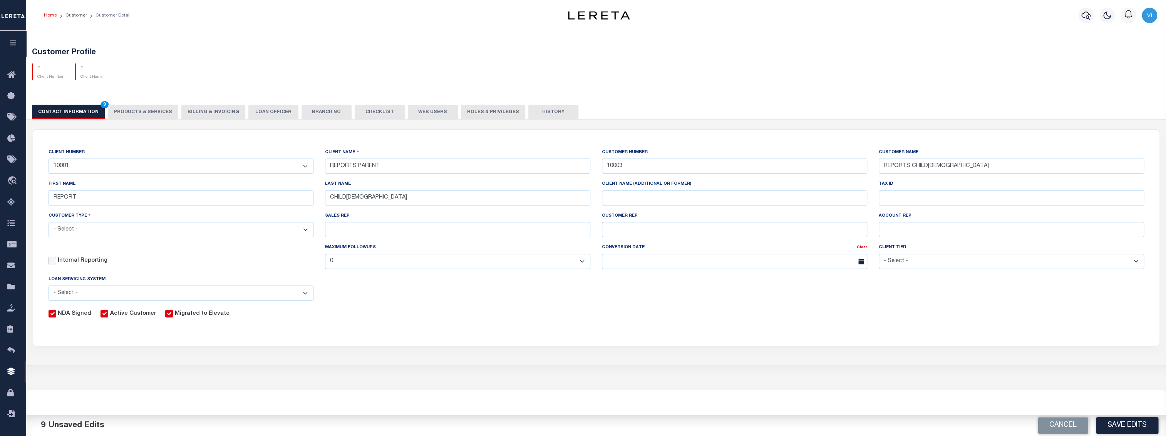
click at [56, 263] on input "Internal Reporting" at bounding box center [53, 261] width 8 height 8
checkbox input "true"
click at [984, 264] on select "- Select - Tier 1 Tier 2 Tier 3 Tier 4 Top 100" at bounding box center [1011, 261] width 265 height 15
select select "Tier 1"
click at [879, 256] on select "- Select - Tier 1 Tier 2 Tier 3 Tier 4 Top 100" at bounding box center [1011, 261] width 265 height 15
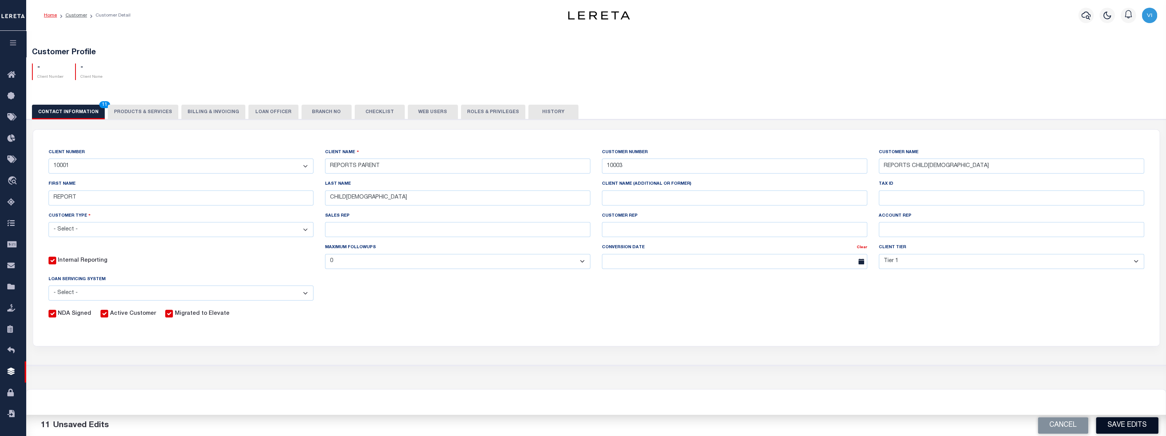
click at [1117, 427] on button "Save Edits" at bounding box center [1127, 425] width 62 height 17
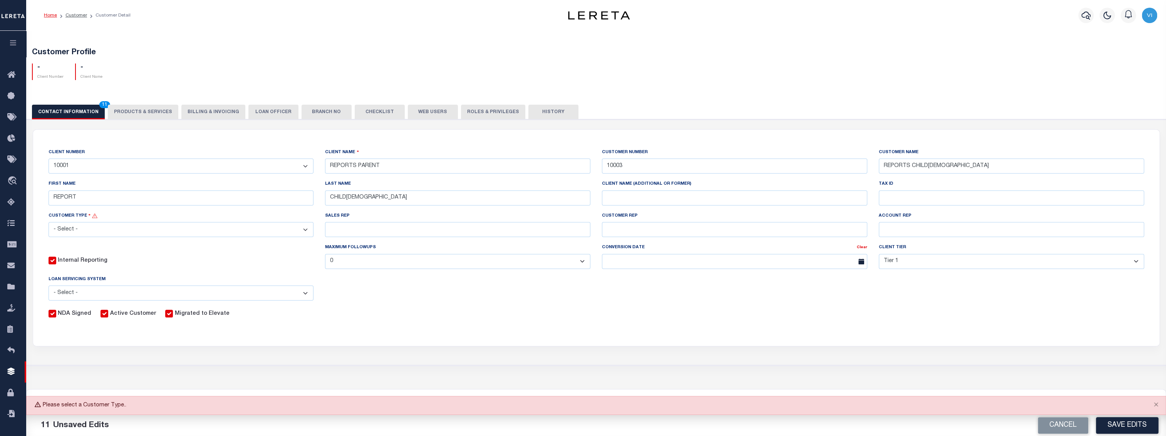
click at [160, 232] on select "- Select - Residential Commercial Mixed Portfolio" at bounding box center [181, 229] width 265 height 15
select select "Mixed Portfolio"
click at [49, 223] on select "- Select - Residential Commercial Mixed Portfolio" at bounding box center [181, 229] width 265 height 15
click at [1134, 427] on button "Save Edits" at bounding box center [1127, 425] width 62 height 17
checkbox input "false"
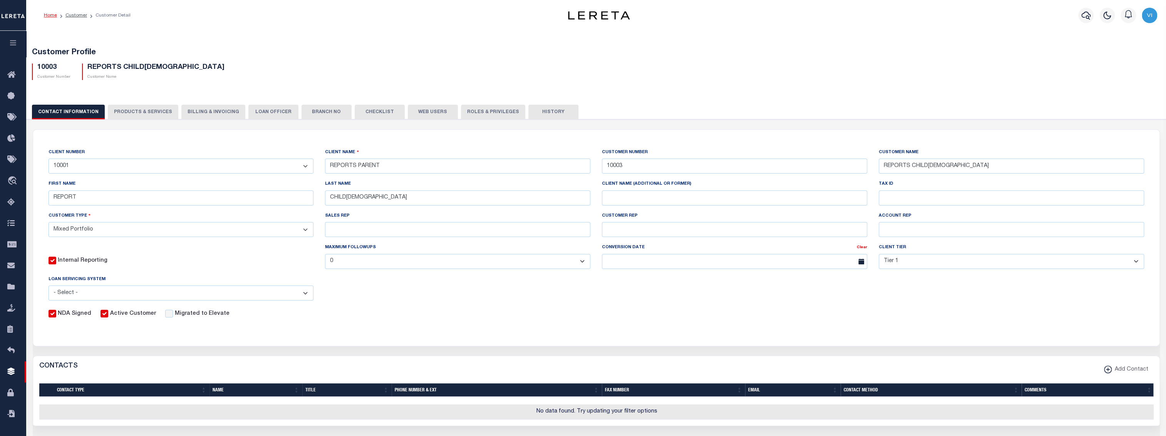
click at [398, 326] on div "CLIENT NUMBER - Self Parent - 091901 10001 1011 1012 1013 1014 1016 1017 1018 1…" at bounding box center [596, 233] width 1127 height 207
click at [7, 33] on button "button" at bounding box center [13, 44] width 26 height 26
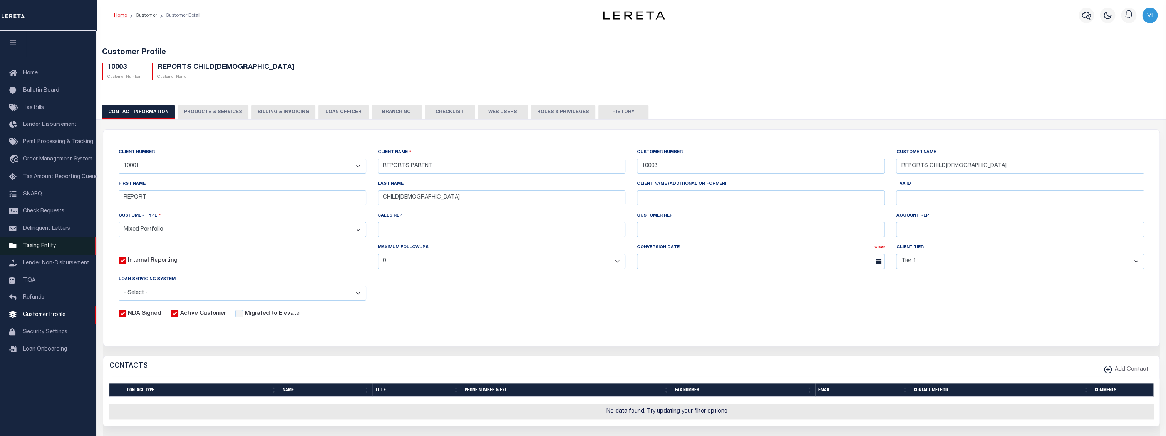
click at [47, 249] on span "Taxing Entity" at bounding box center [39, 245] width 33 height 5
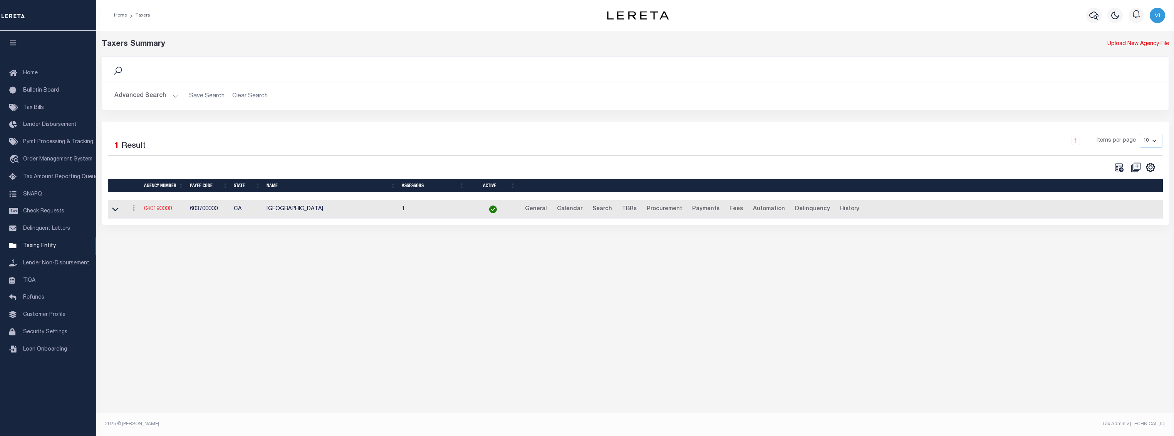
click at [158, 211] on link "040190000" at bounding box center [158, 208] width 28 height 5
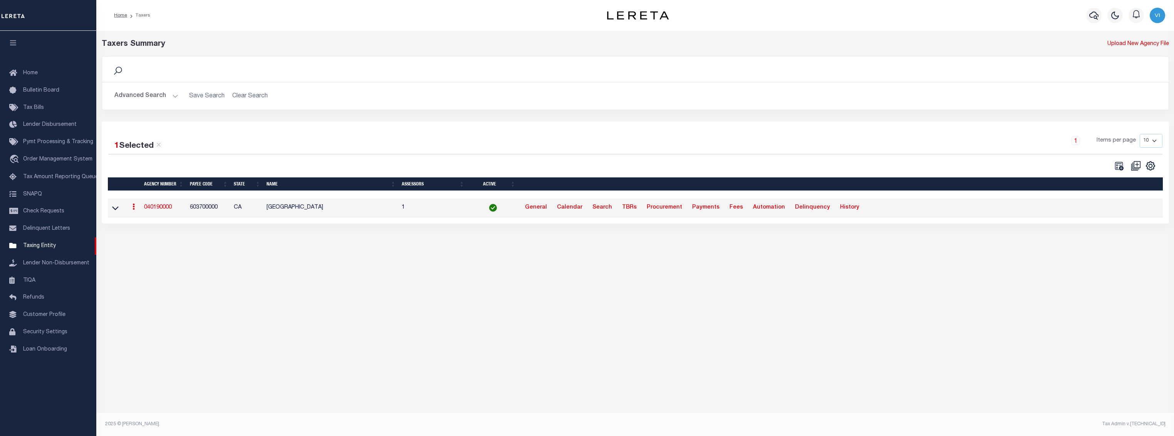
click at [165, 206] on link "040190000" at bounding box center [158, 207] width 28 height 5
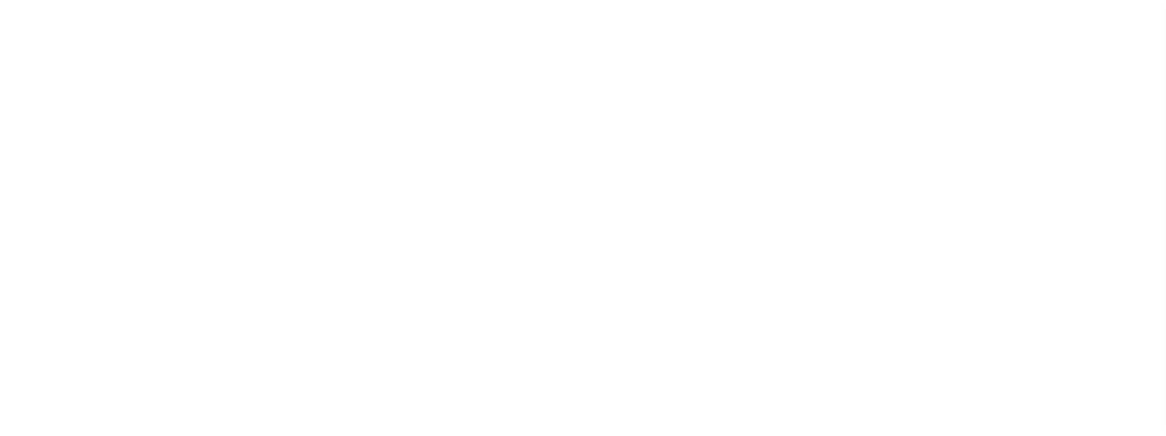
select select
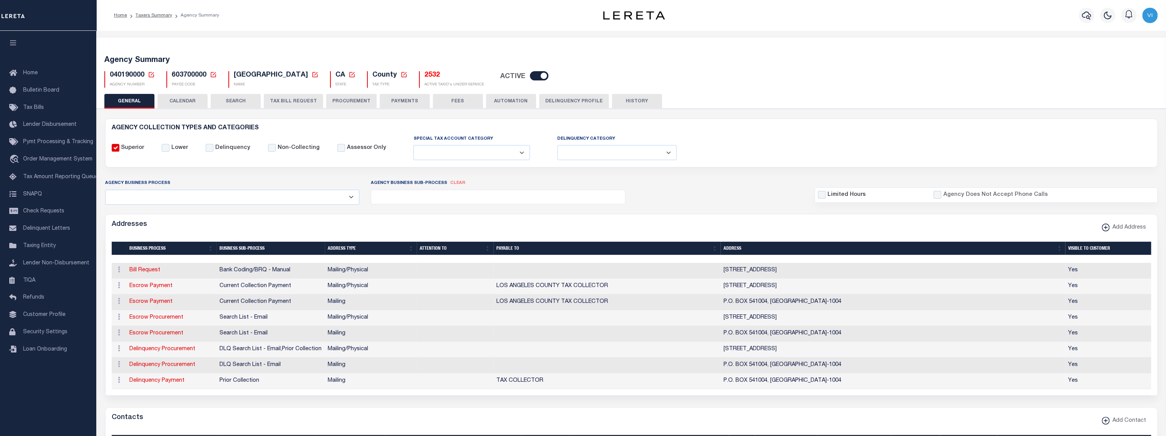
click at [348, 100] on button "PROCUREMENT" at bounding box center [351, 101] width 50 height 15
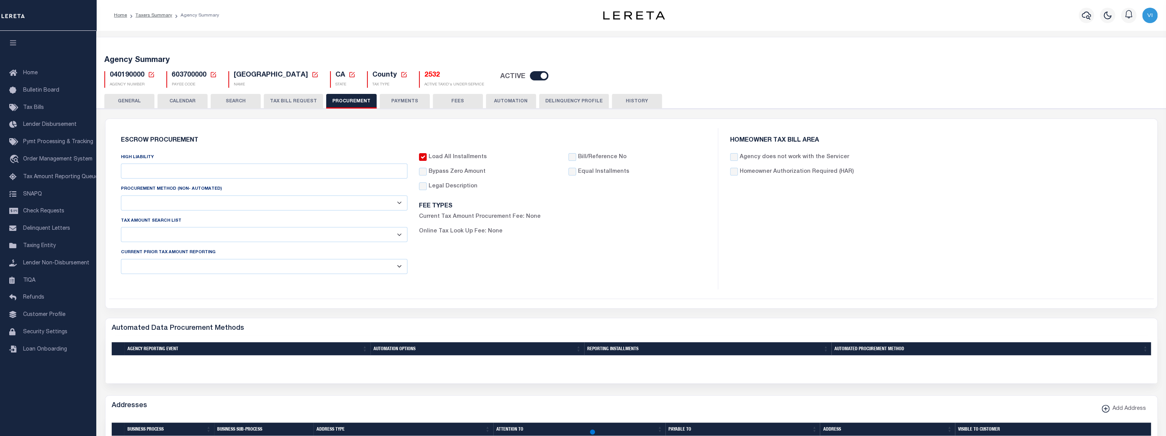
type input "$20,000"
select select "1"
select select "2"
checkbox input "true"
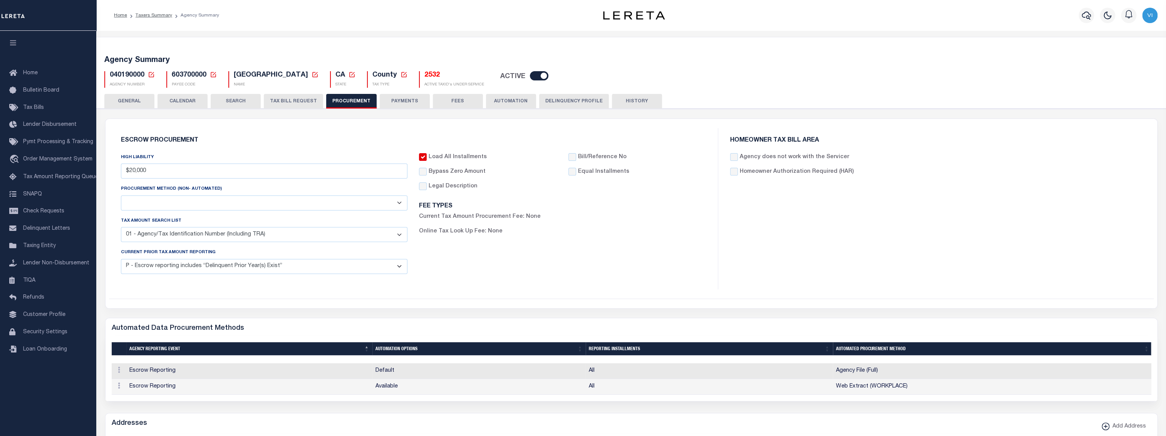
scroll to position [102, 0]
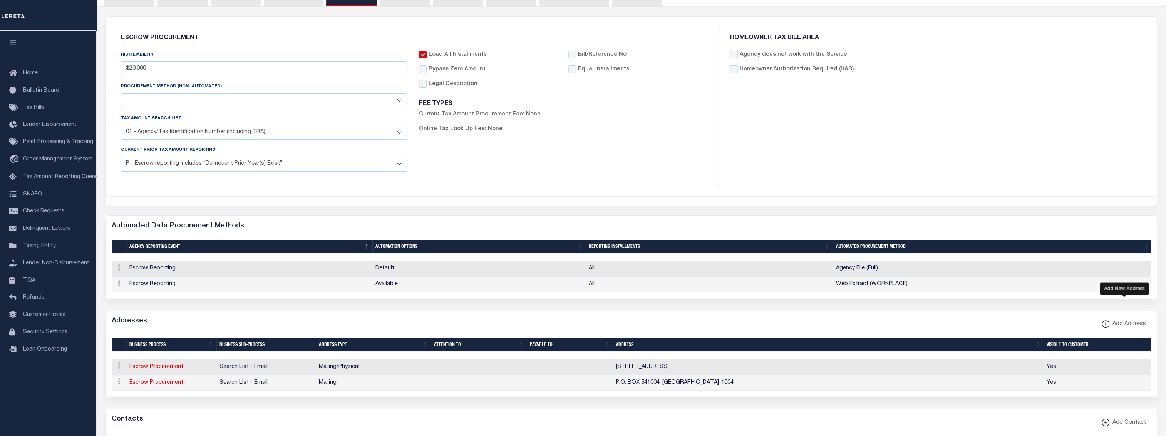
click at [1113, 327] on span "Add Address" at bounding box center [1128, 324] width 37 height 8
select select "1"
checkbox input "true"
select select
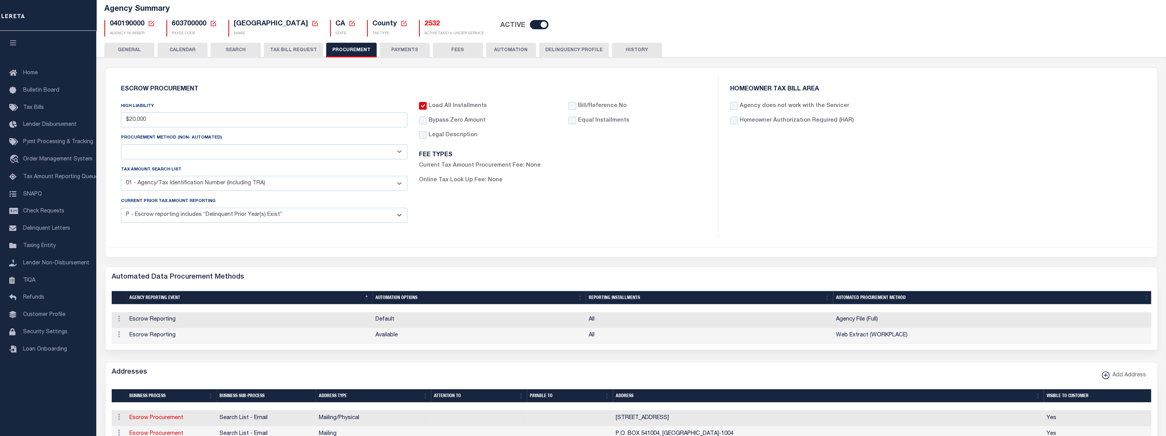
scroll to position [0, 0]
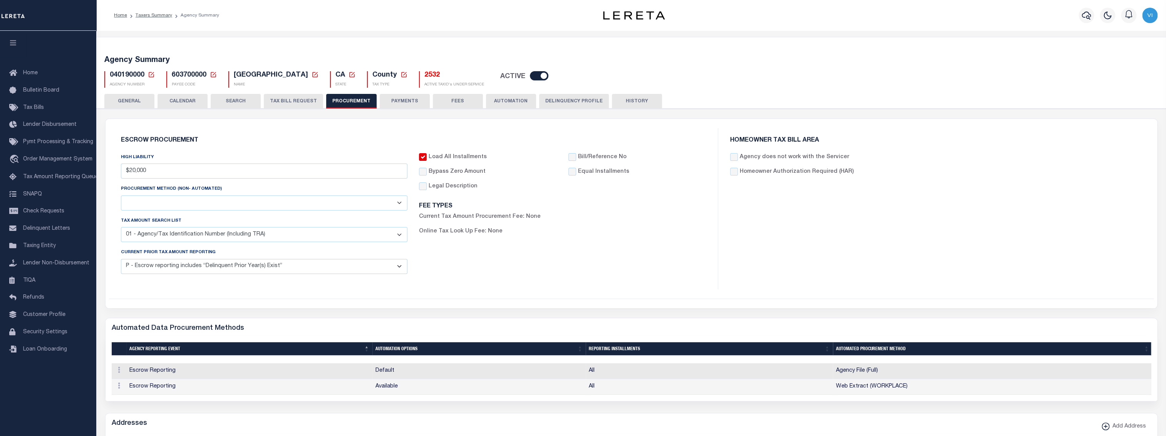
click at [186, 103] on button "CALENDAR" at bounding box center [183, 101] width 50 height 15
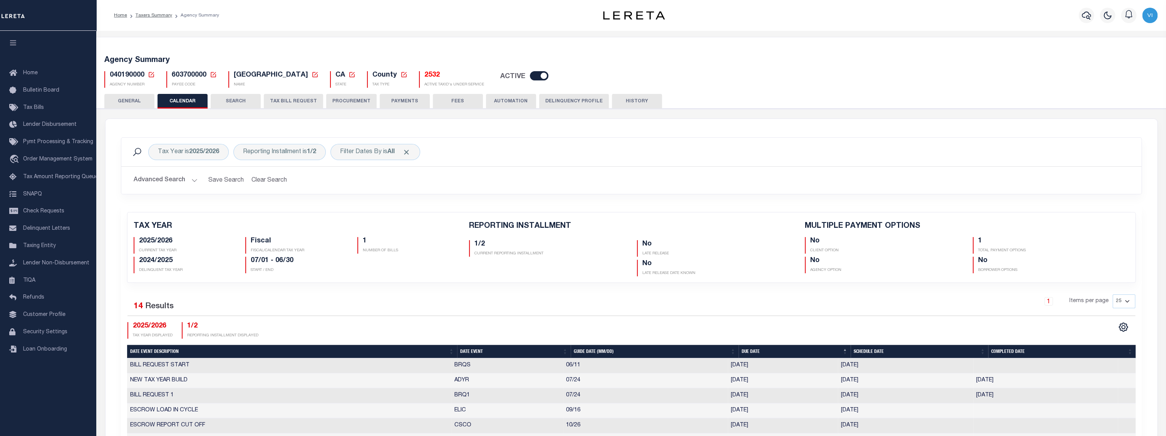
checkbox input "false"
type input "1"
click at [552, 101] on button "Delinquency Profile" at bounding box center [574, 101] width 70 height 15
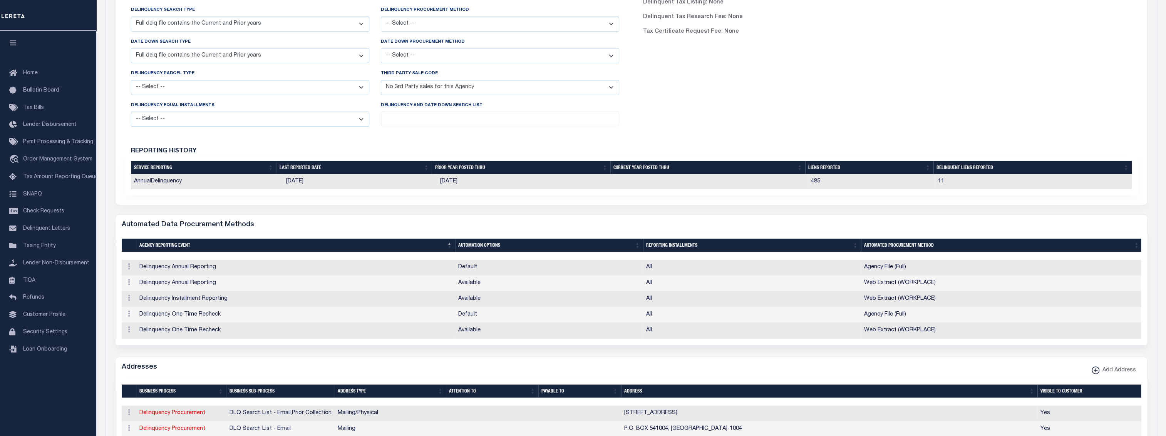
scroll to position [256, 0]
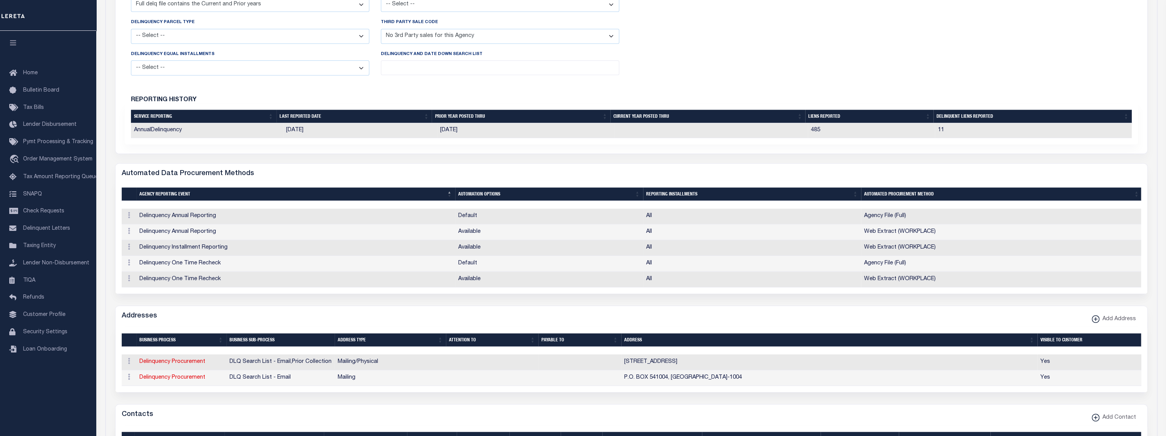
drag, startPoint x: 903, startPoint y: 239, endPoint x: 672, endPoint y: 246, distance: 231.2
click at [672, 246] on td "All" at bounding box center [752, 248] width 218 height 16
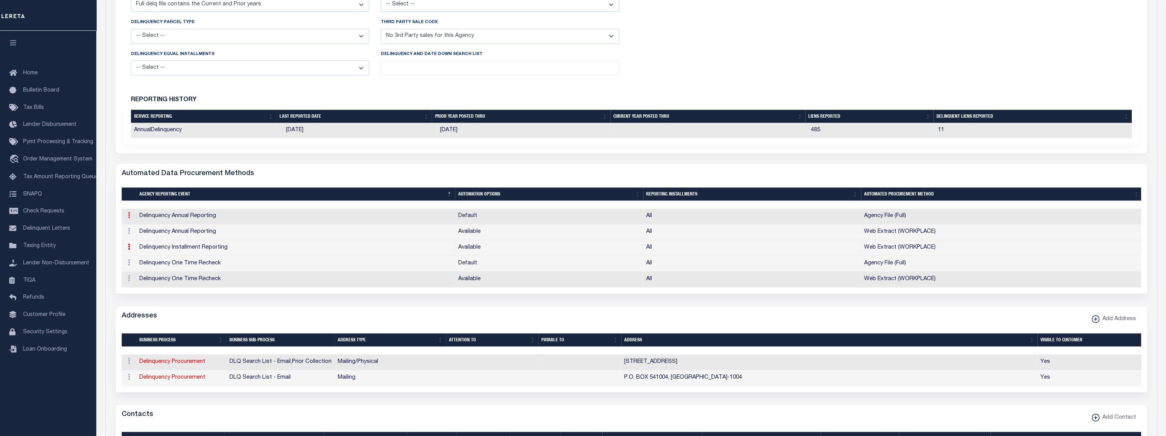
click at [129, 216] on link at bounding box center [129, 216] width 8 height 6
click at [139, 242] on link "View" at bounding box center [142, 240] width 35 height 13
select select "3"
select select "1"
select select "All"
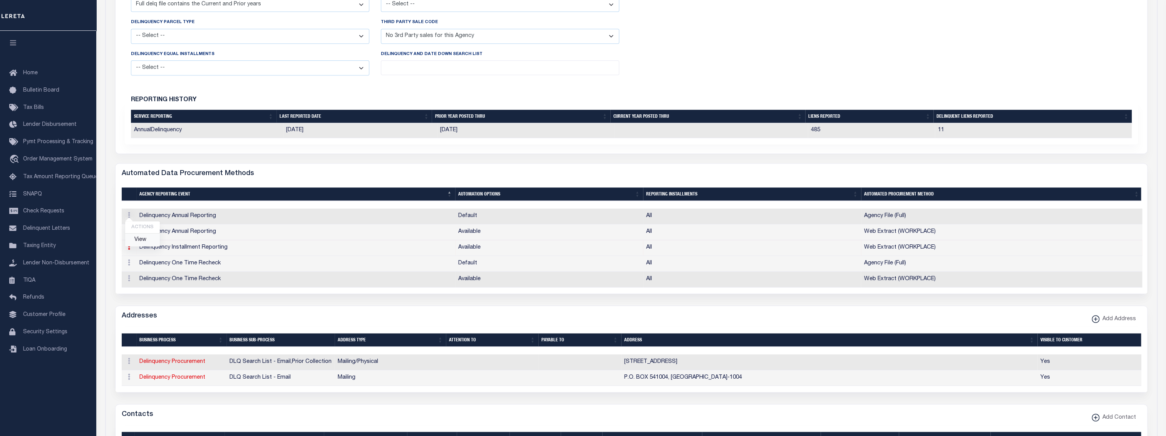
select select "1"
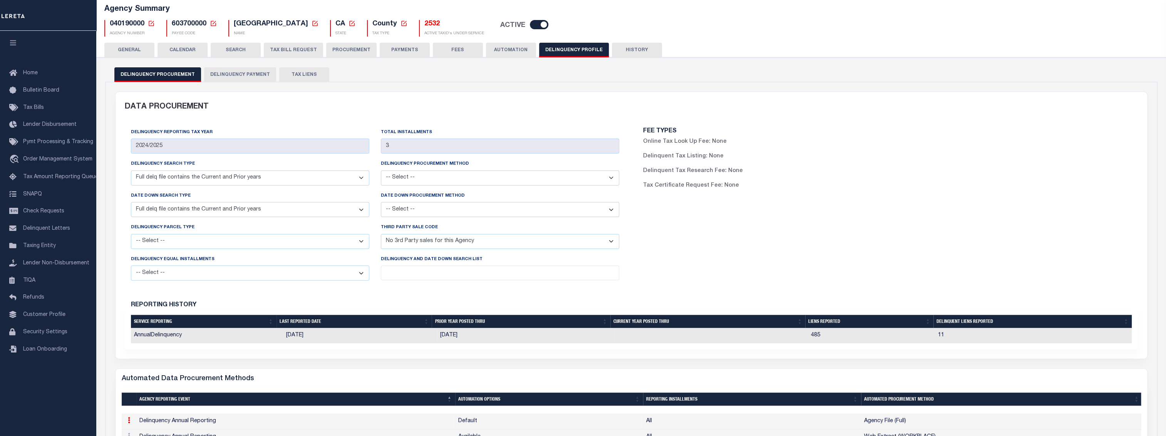
scroll to position [0, 0]
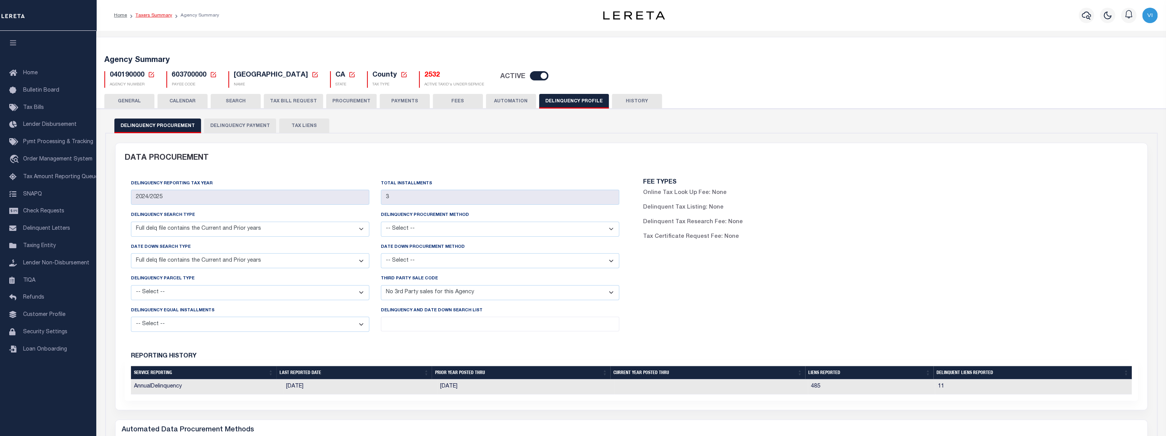
click at [161, 13] on link "Taxers Summary" at bounding box center [154, 15] width 37 height 5
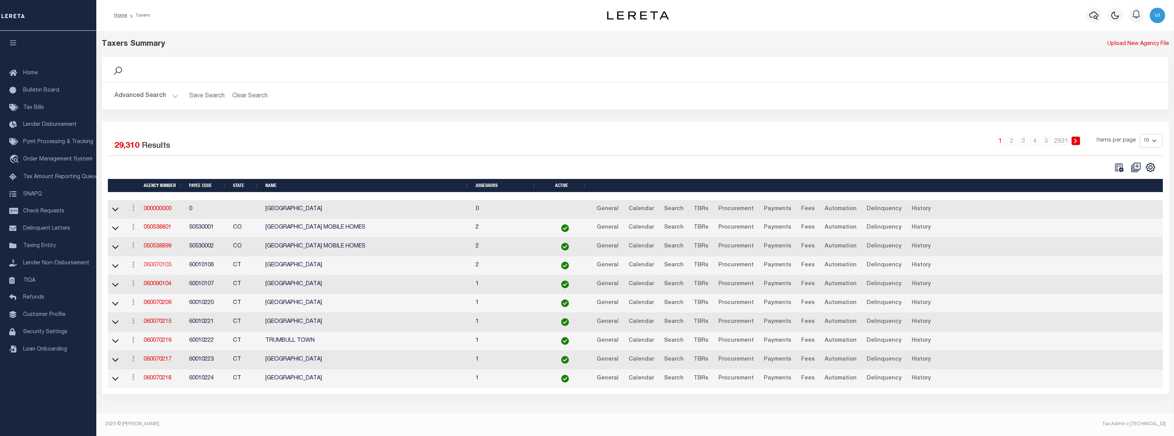
click at [154, 264] on link "060070103" at bounding box center [158, 265] width 28 height 5
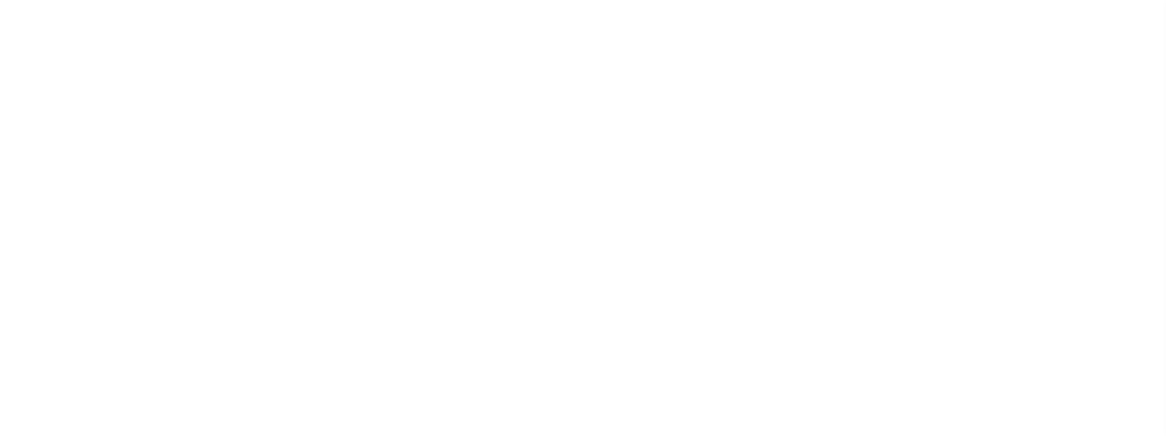
select select
type input "2024/2024"
type input "0"
select select "DCPY"
select select "CPYM"
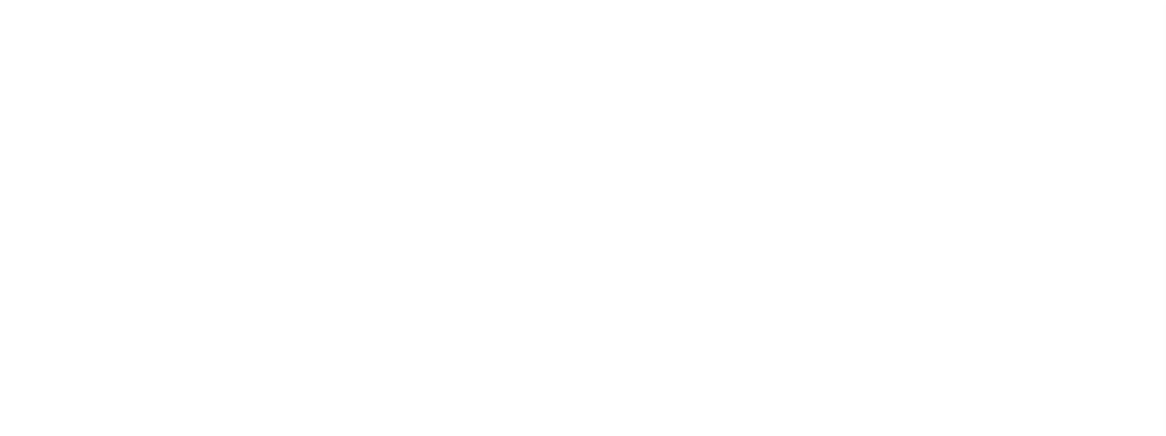
select select "WEB"
select select "STN"
select select "PNA"
select select
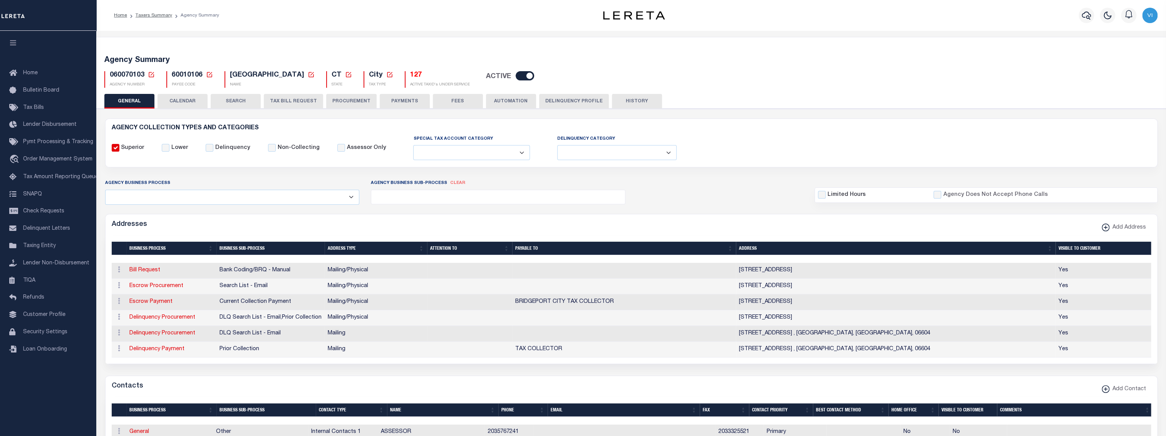
click at [565, 99] on button "Delinquency Profile" at bounding box center [574, 101] width 70 height 15
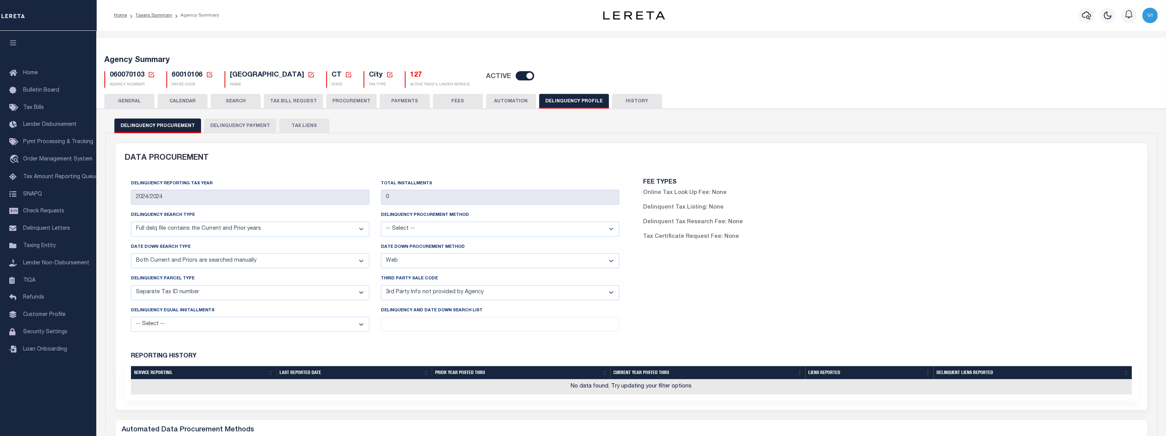
scroll to position [205, 0]
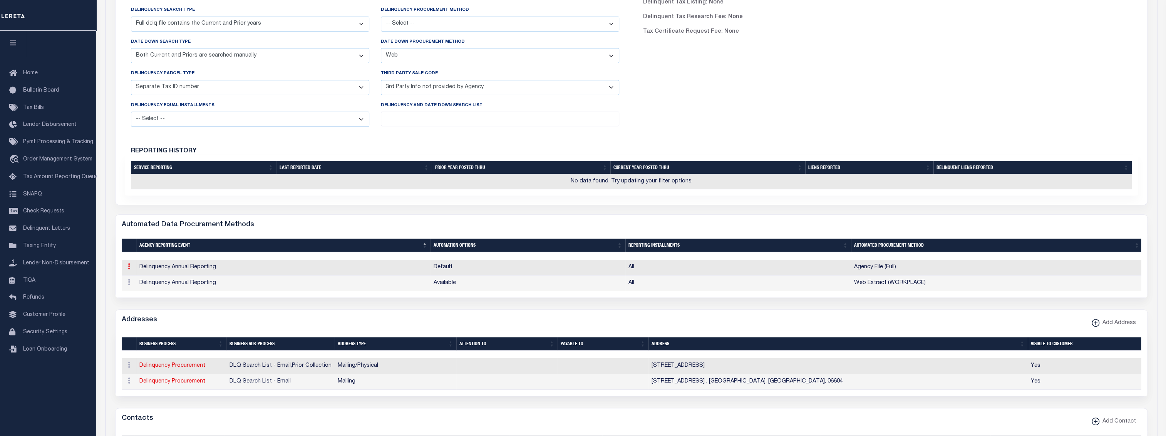
click at [129, 268] on icon at bounding box center [129, 266] width 2 height 6
click at [144, 290] on link "View" at bounding box center [142, 291] width 35 height 13
select select "3"
select select "1"
select select "All"
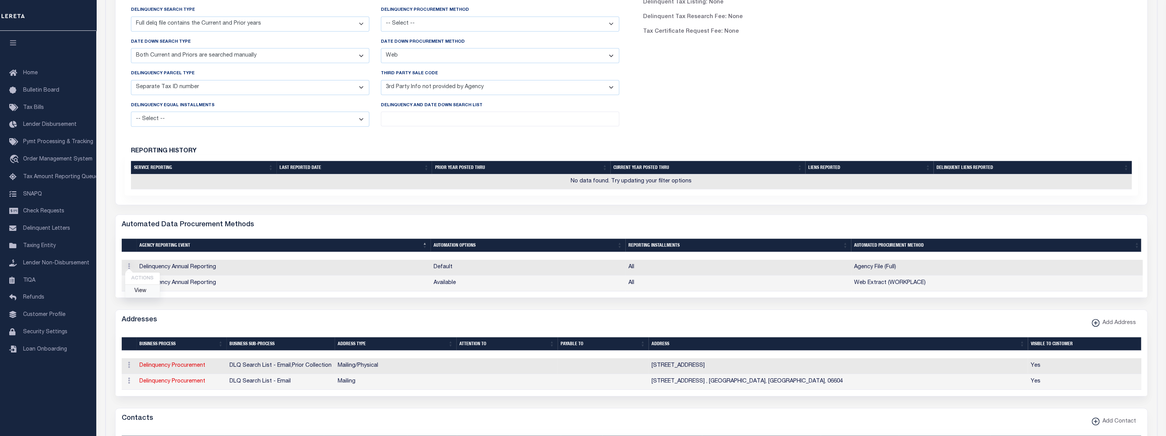
select select "1"
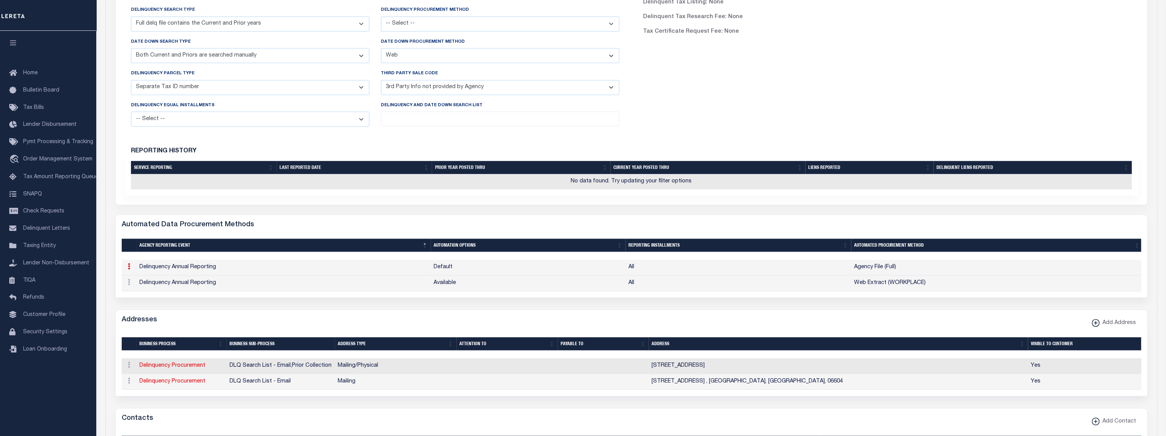
click at [437, 151] on h6 "Reporting History" at bounding box center [634, 151] width 1007 height 7
